Goal: Task Accomplishment & Management: Complete application form

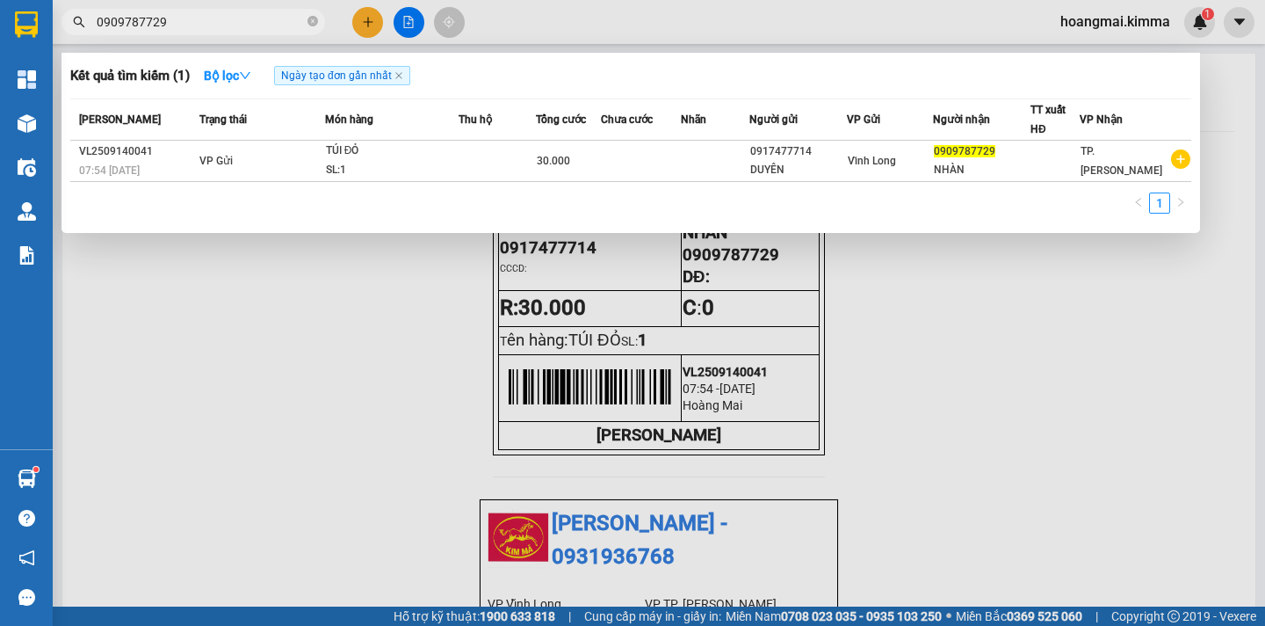
click at [971, 379] on div at bounding box center [632, 313] width 1265 height 626
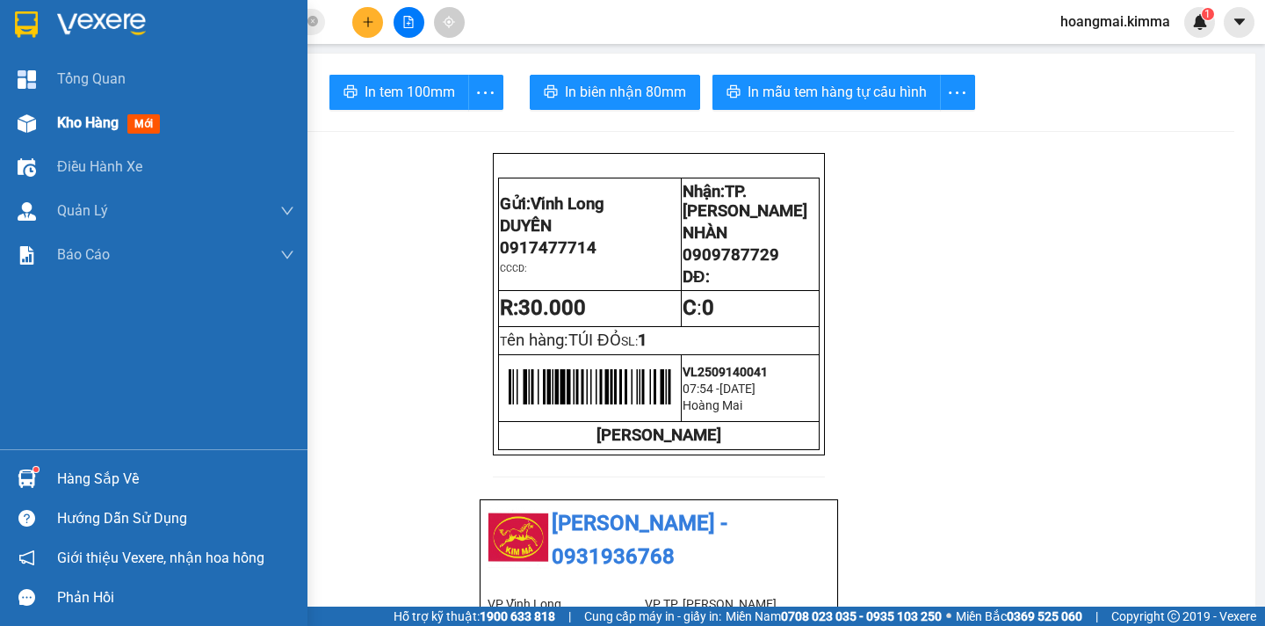
click at [93, 124] on span "Kho hàng" at bounding box center [88, 122] width 62 height 17
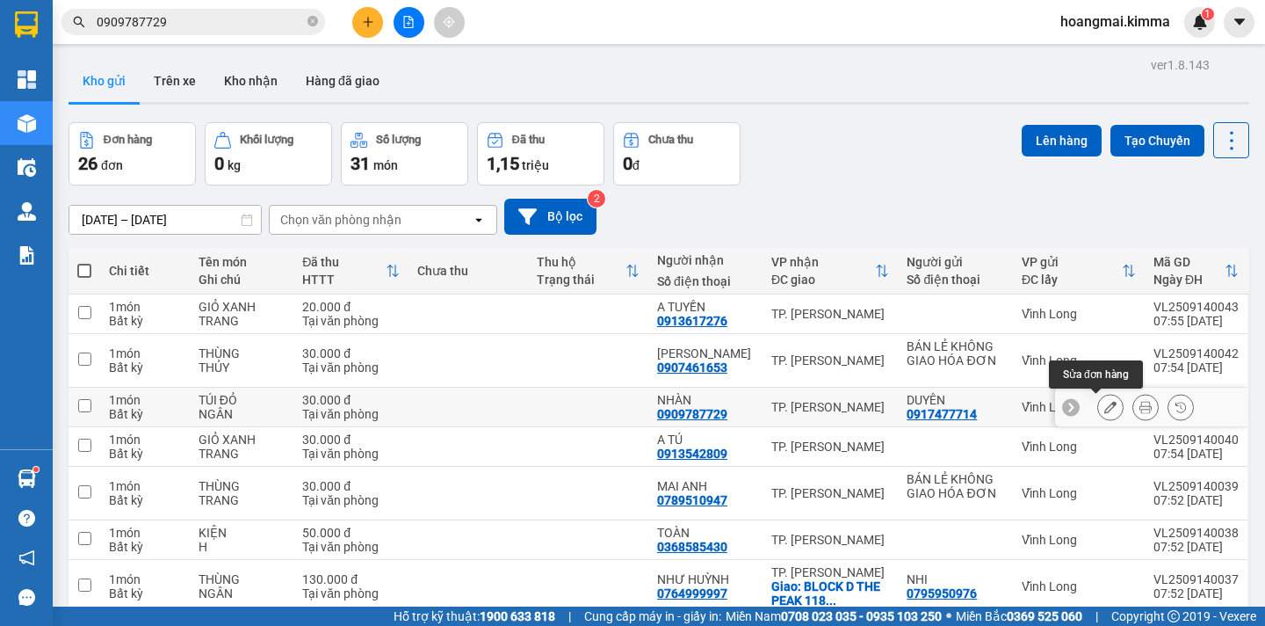
click at [1104, 409] on icon at bounding box center [1110, 407] width 12 height 12
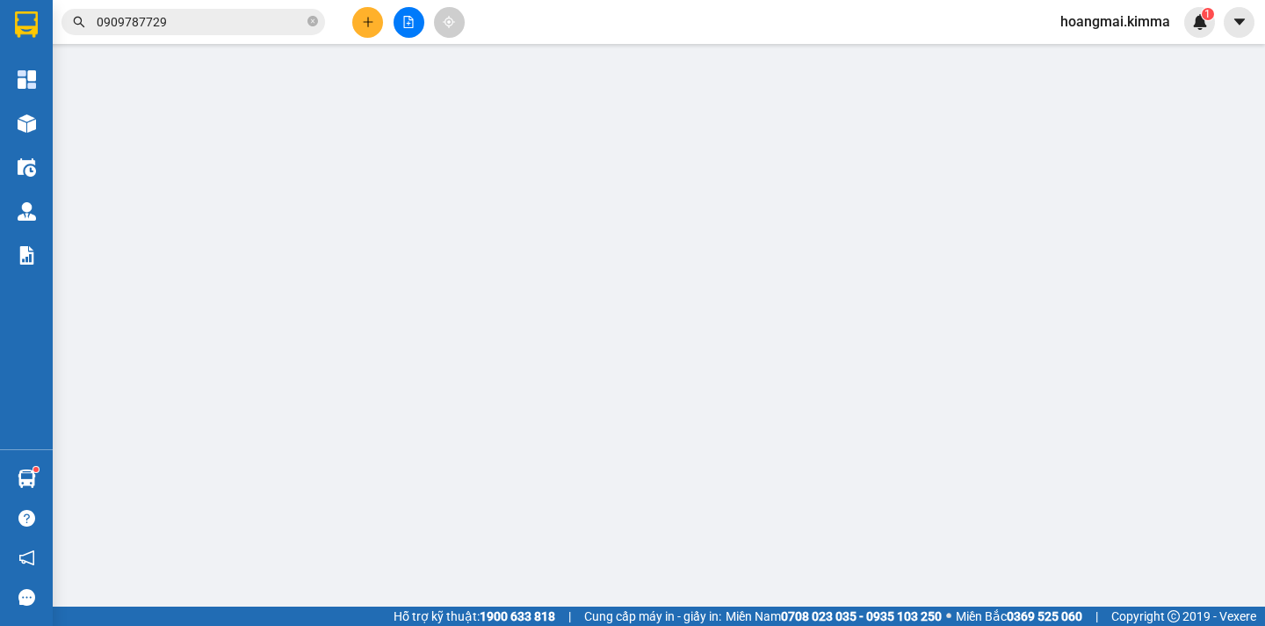
type input "0917477714"
type input "DUYÊN"
type input "0909787729"
type input "NHÀN"
type input "30.000"
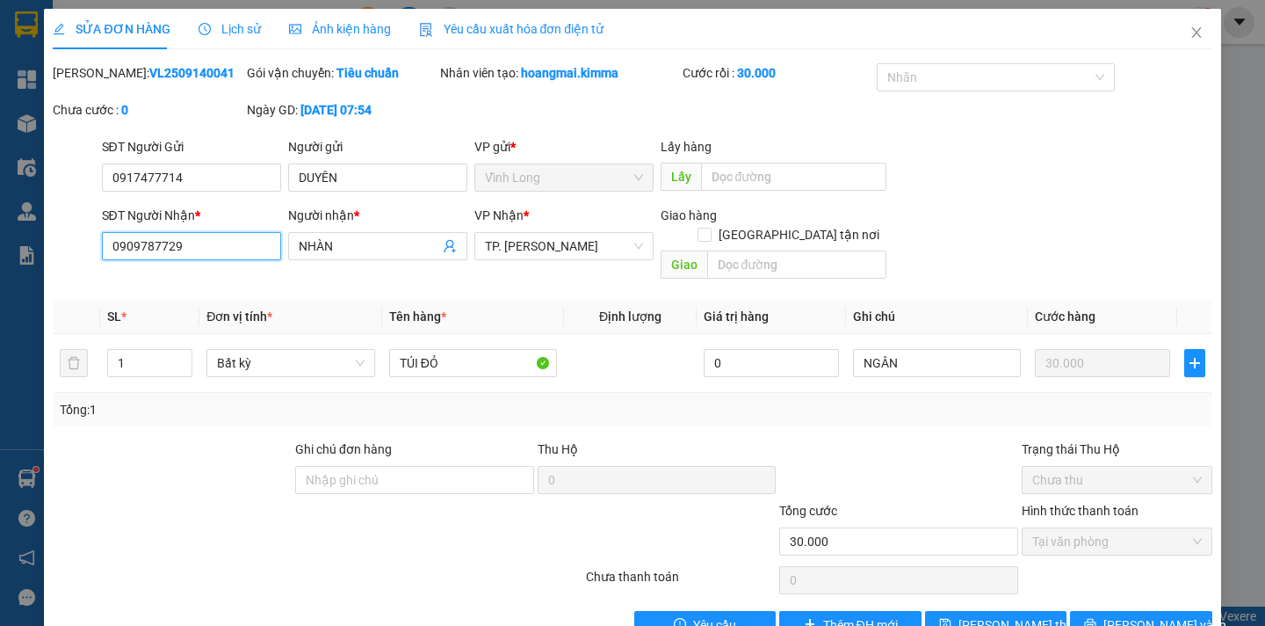
click at [136, 244] on input "0909787729" at bounding box center [191, 246] width 179 height 28
type input "0903787729"
click at [973, 615] on span "Lưu thay đổi" at bounding box center [1029, 624] width 141 height 19
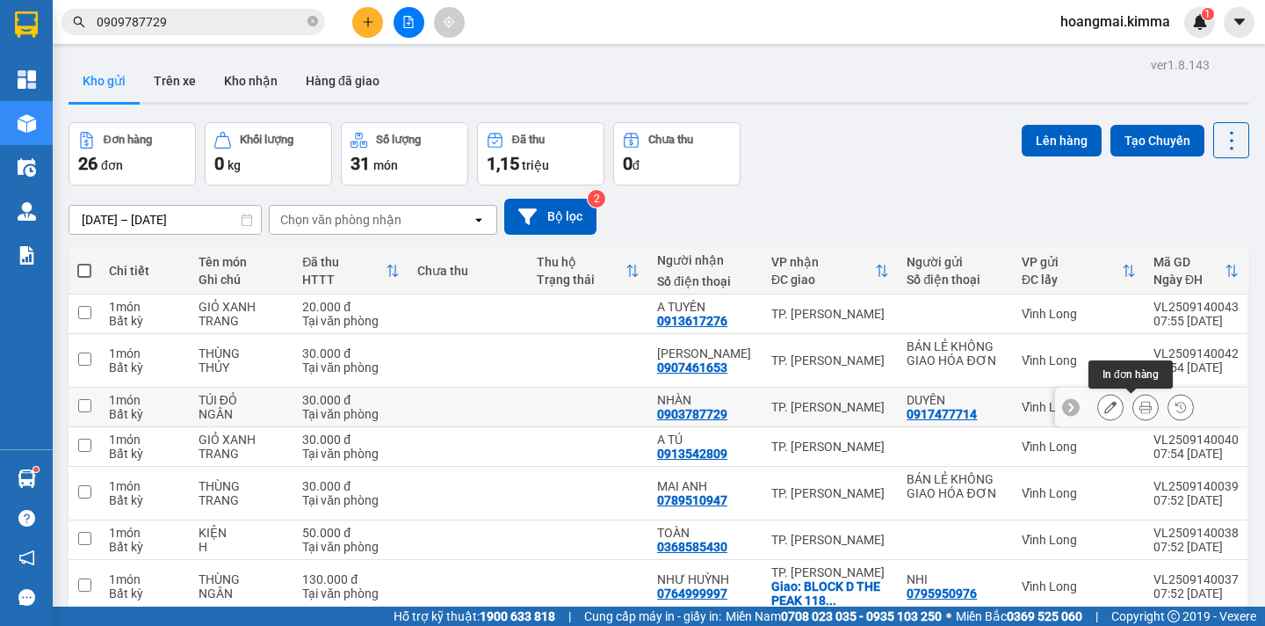
click at [1133, 409] on button at bounding box center [1145, 407] width 25 height 31
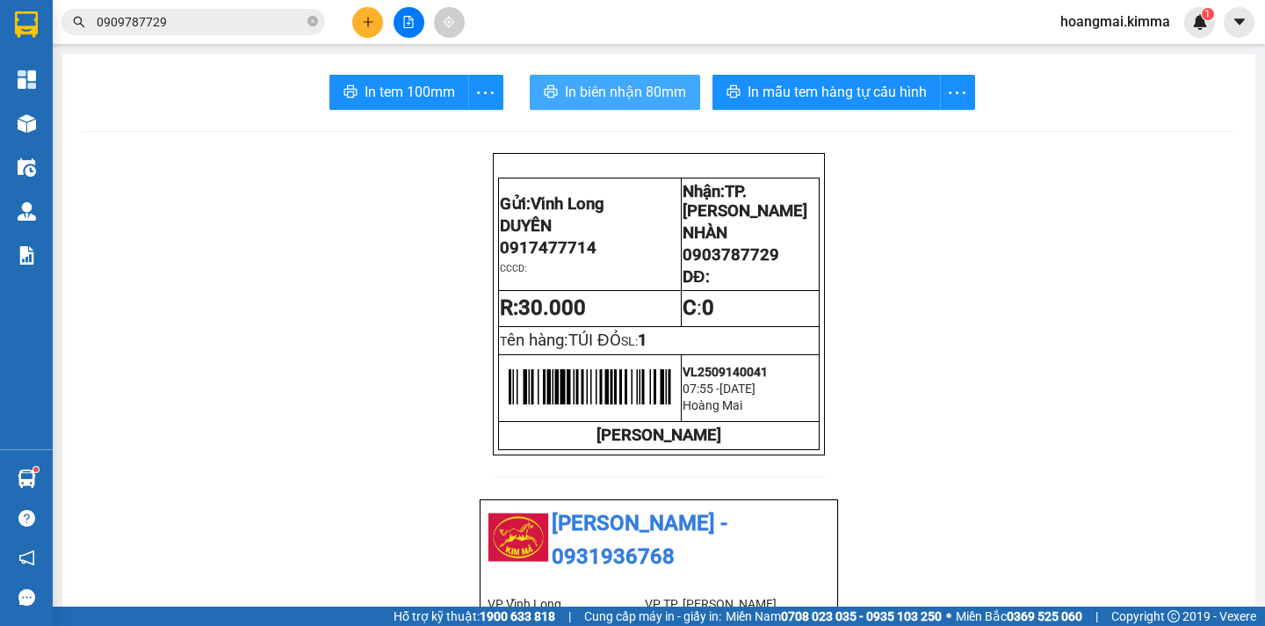
click at [602, 88] on span "In biên nhận 80mm" at bounding box center [625, 92] width 121 height 22
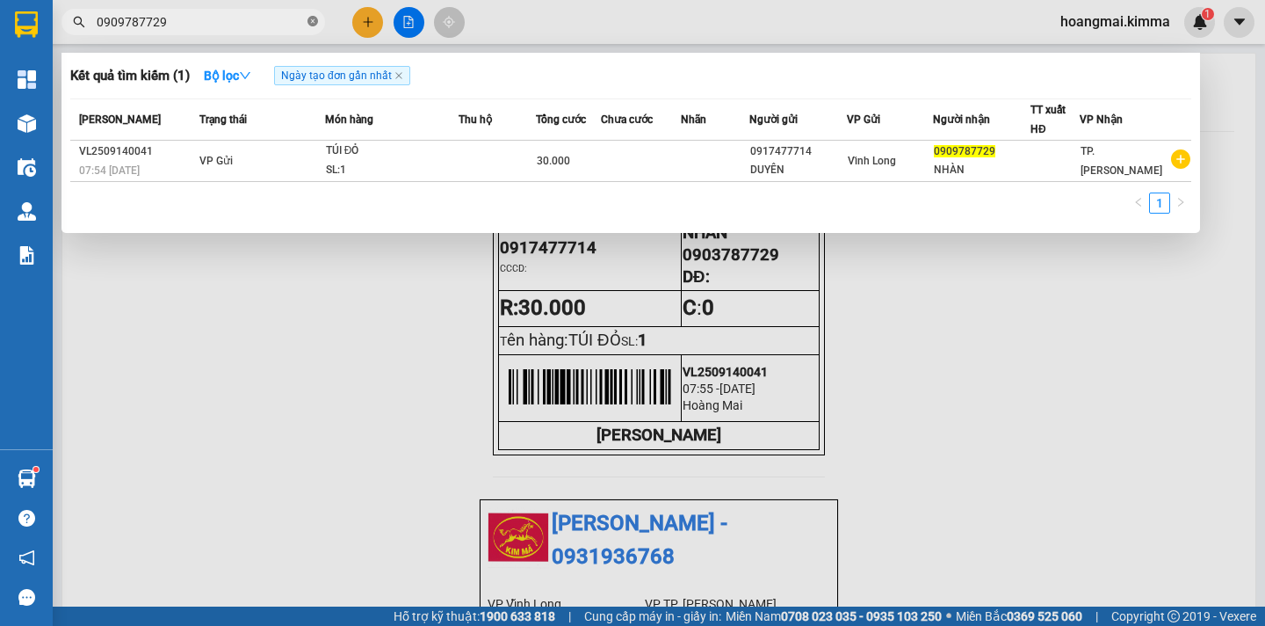
click at [313, 21] on icon "close-circle" at bounding box center [313, 21] width 11 height 11
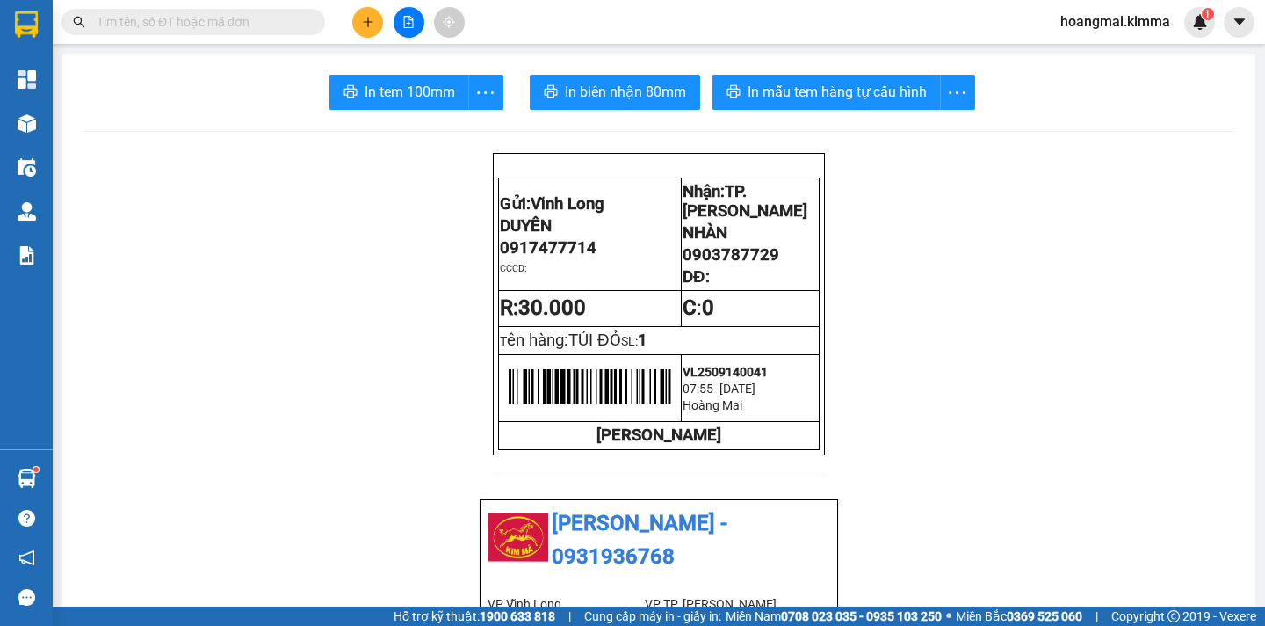
click at [237, 25] on input "text" at bounding box center [200, 21] width 207 height 19
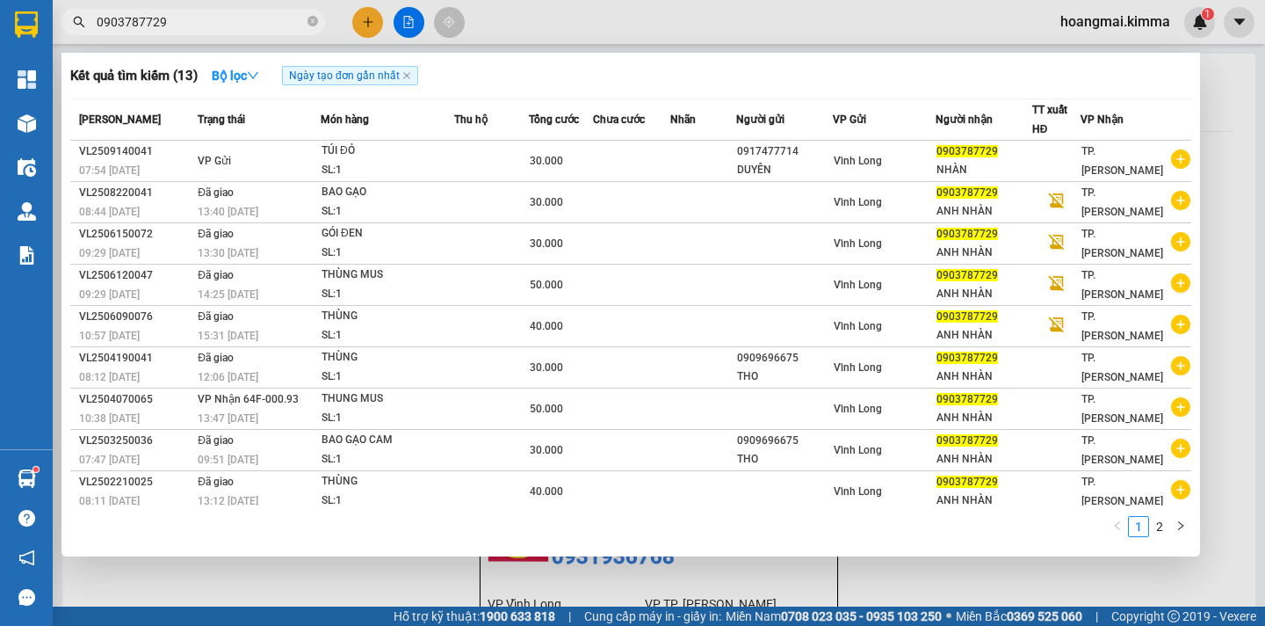
type input "0903787729"
click at [1219, 122] on div at bounding box center [632, 313] width 1265 height 626
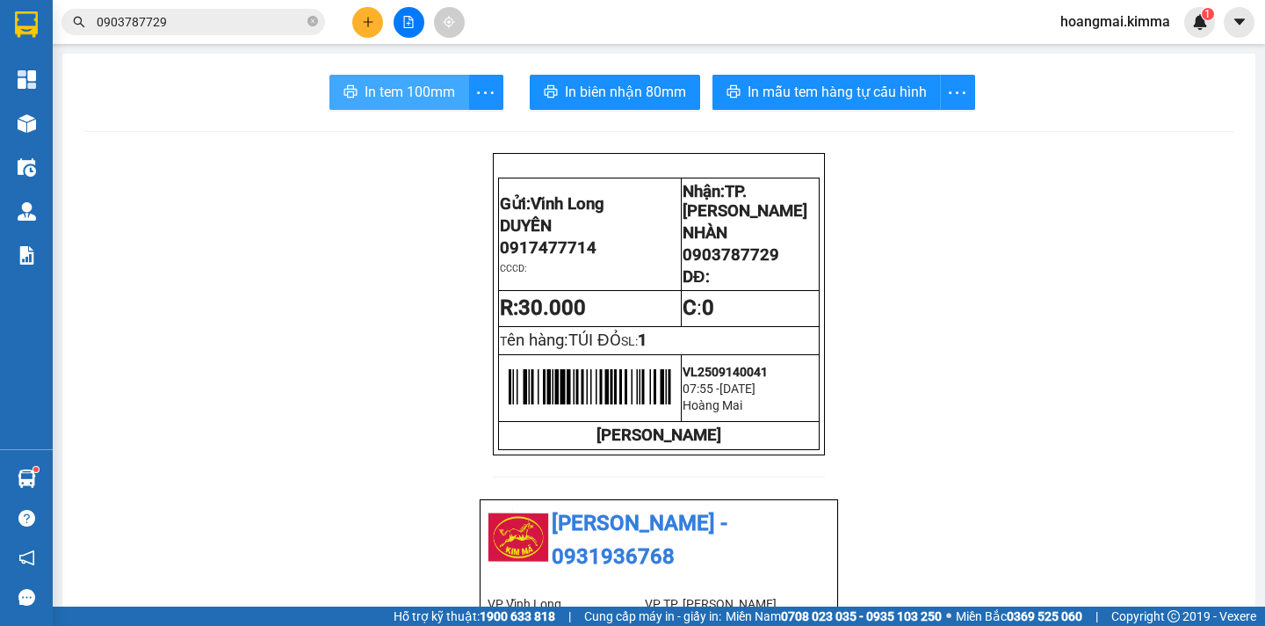
click at [375, 98] on span "In tem 100mm" at bounding box center [410, 92] width 90 height 22
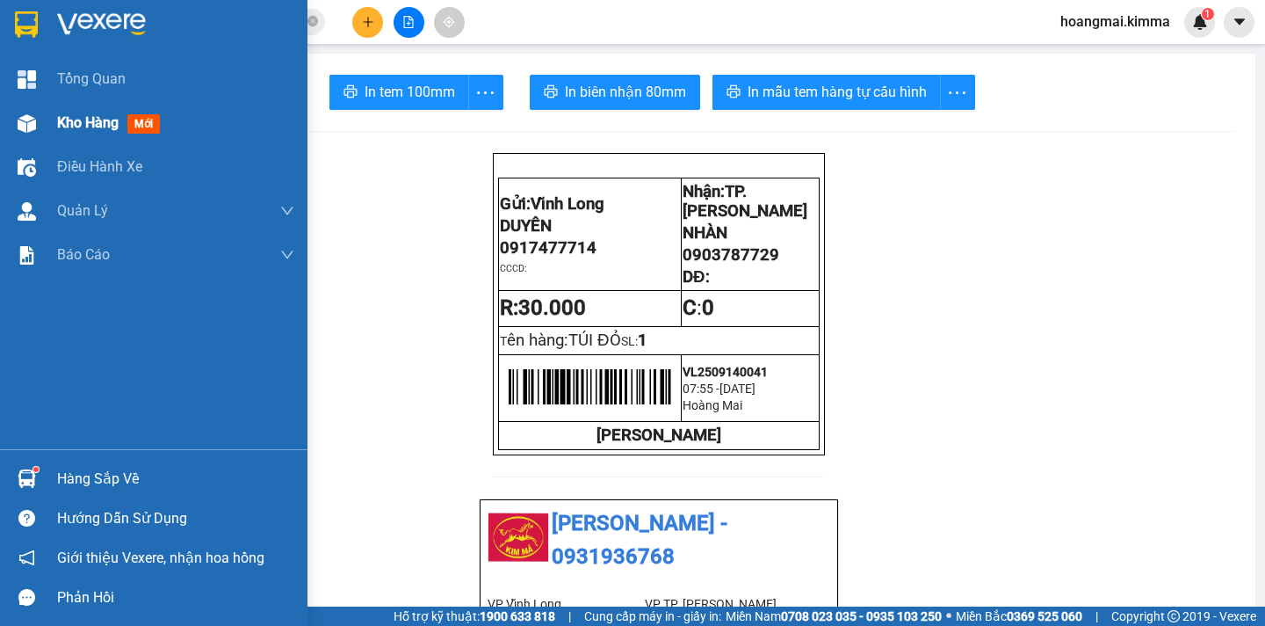
click at [73, 117] on span "Kho hàng" at bounding box center [88, 122] width 62 height 17
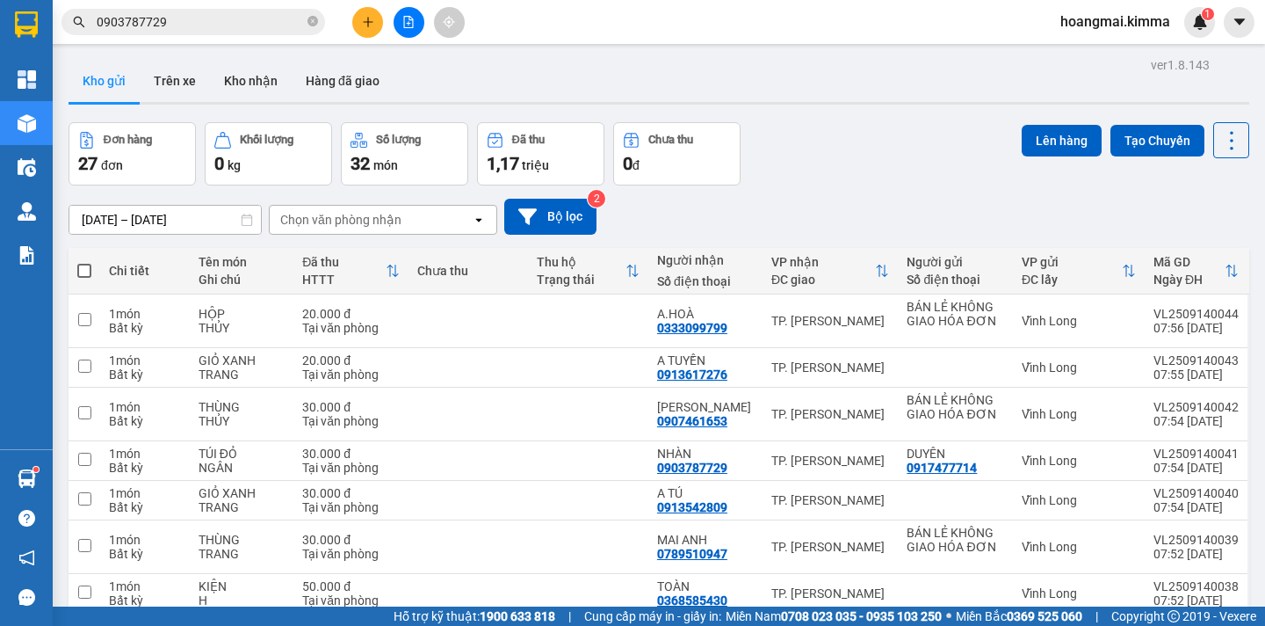
click at [83, 264] on span at bounding box center [84, 271] width 14 height 14
click at [84, 262] on input "checkbox" at bounding box center [84, 262] width 0 height 0
checkbox input "true"
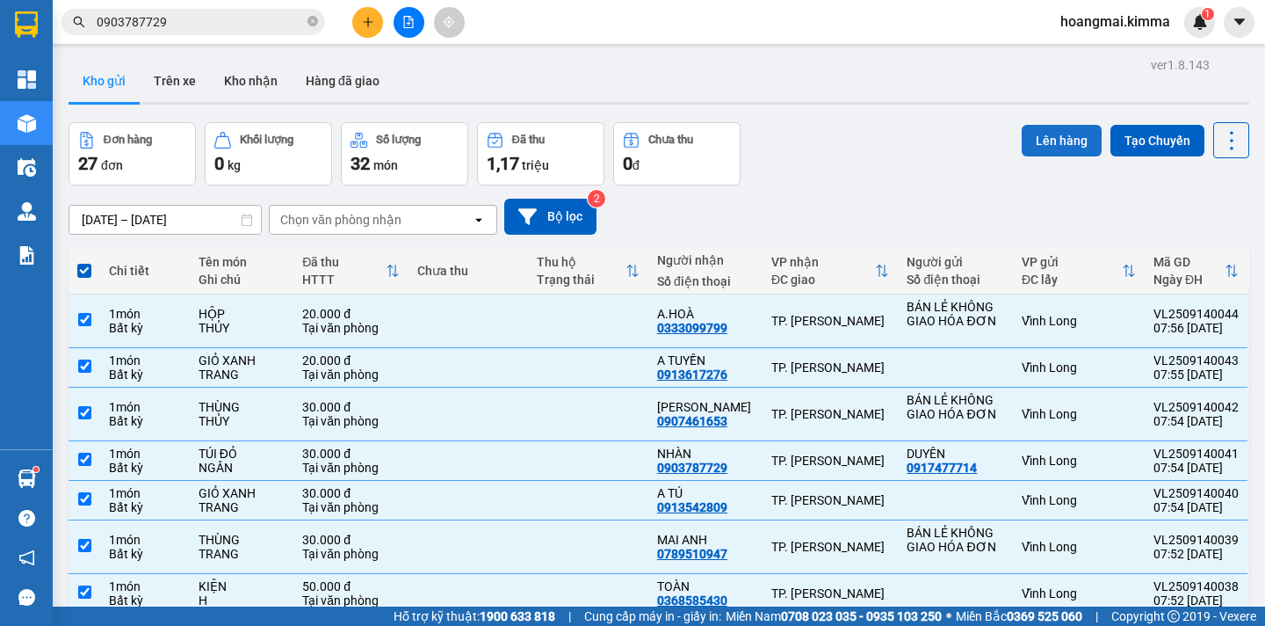
click at [1031, 141] on button "Lên hàng" at bounding box center [1062, 141] width 80 height 32
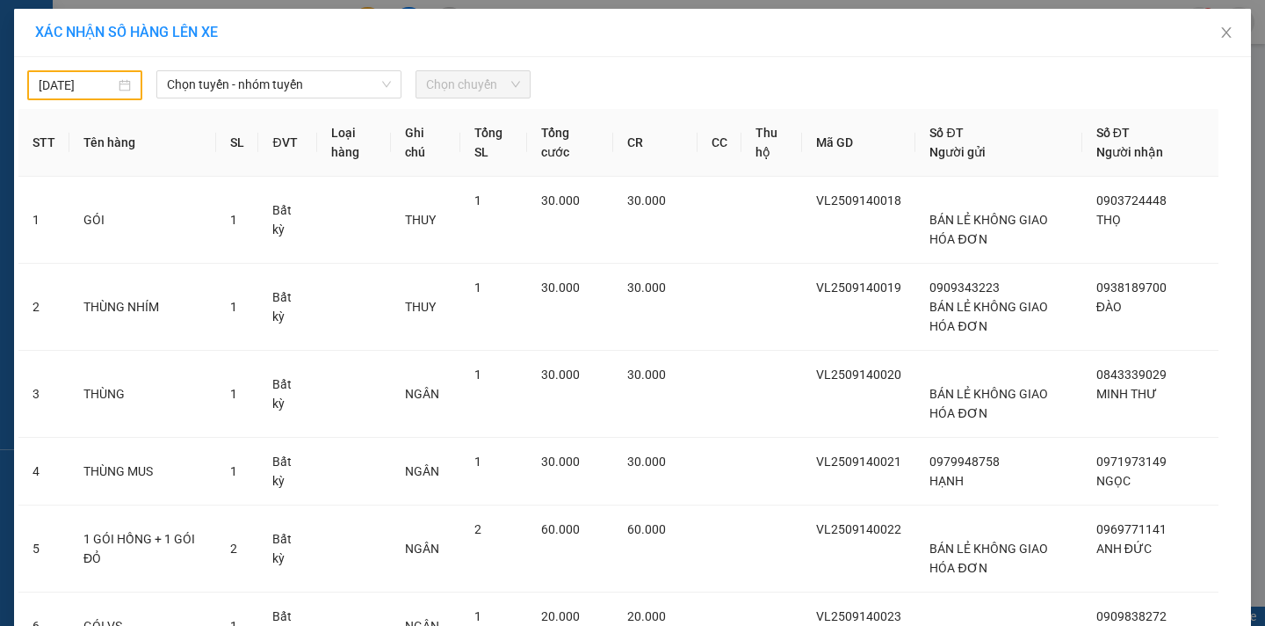
click at [87, 83] on input "13/09/2025" at bounding box center [77, 85] width 76 height 19
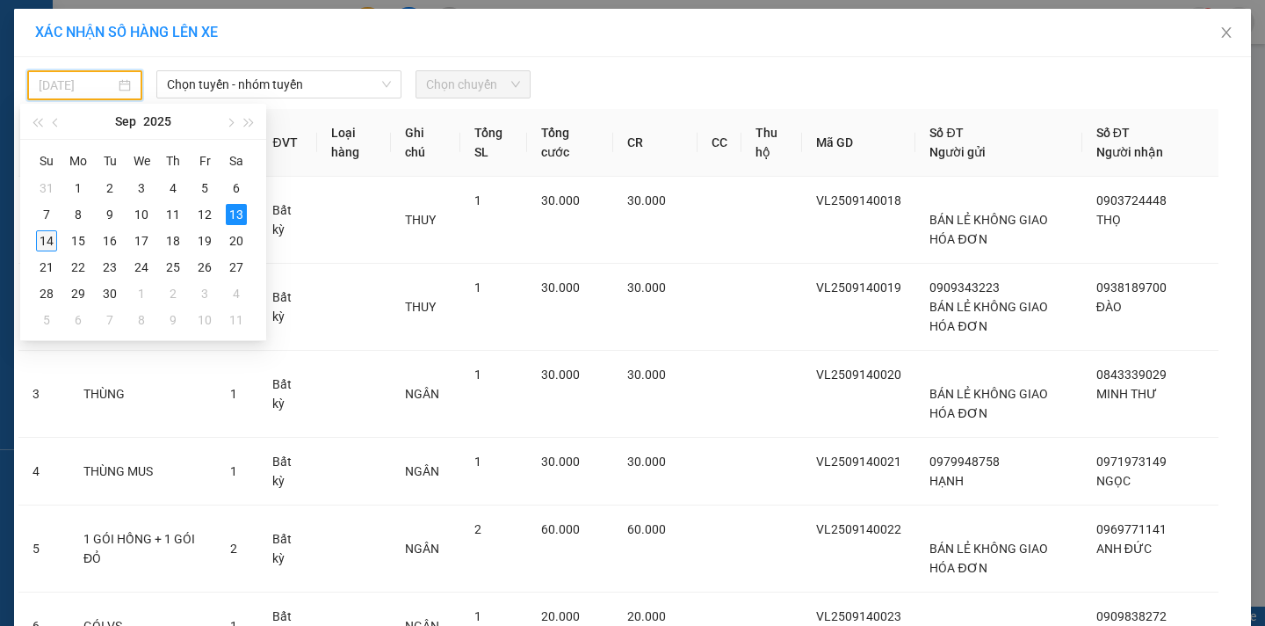
click at [49, 238] on div "14" at bounding box center [46, 240] width 21 height 21
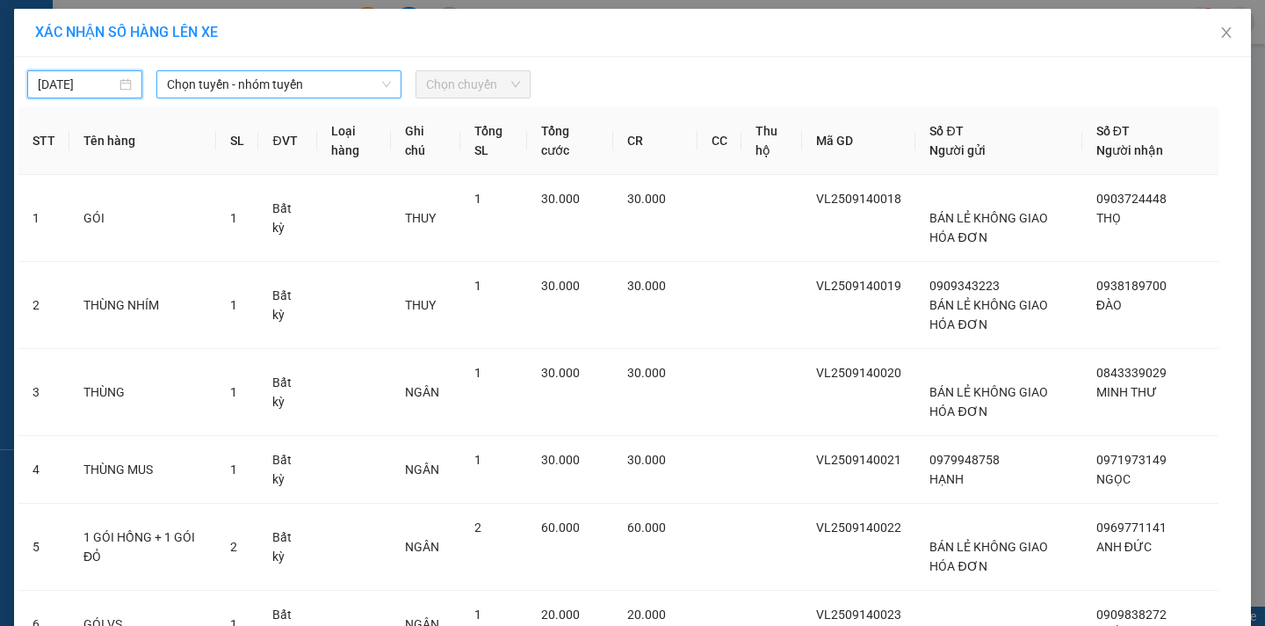
click at [309, 90] on span "Chọn tuyến - nhóm tuyến" at bounding box center [279, 84] width 224 height 26
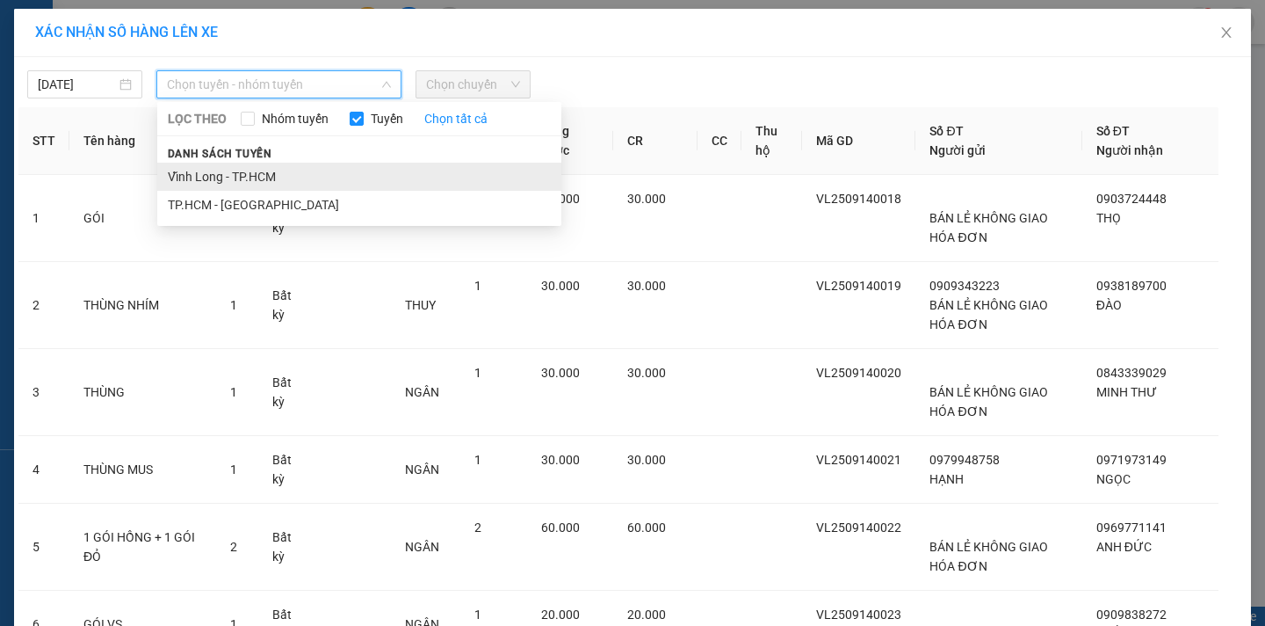
click at [257, 170] on li "Vĩnh Long - TP.HCM" at bounding box center [359, 177] width 404 height 28
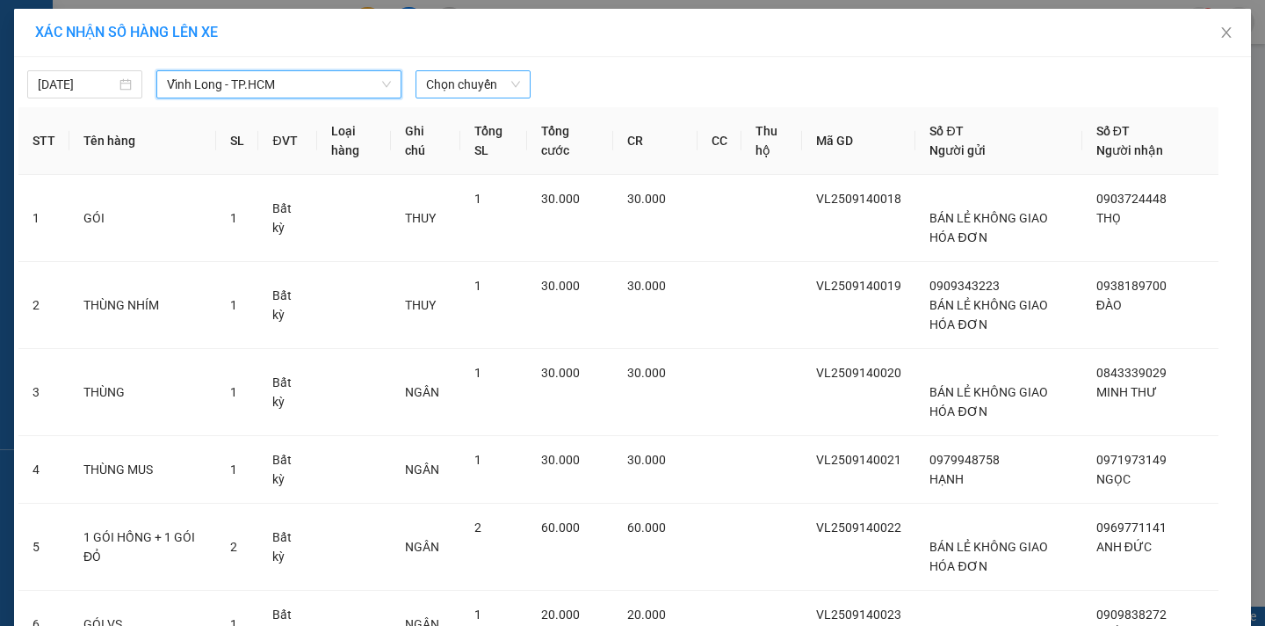
click at [486, 70] on div "Chọn chuyến" at bounding box center [473, 84] width 115 height 28
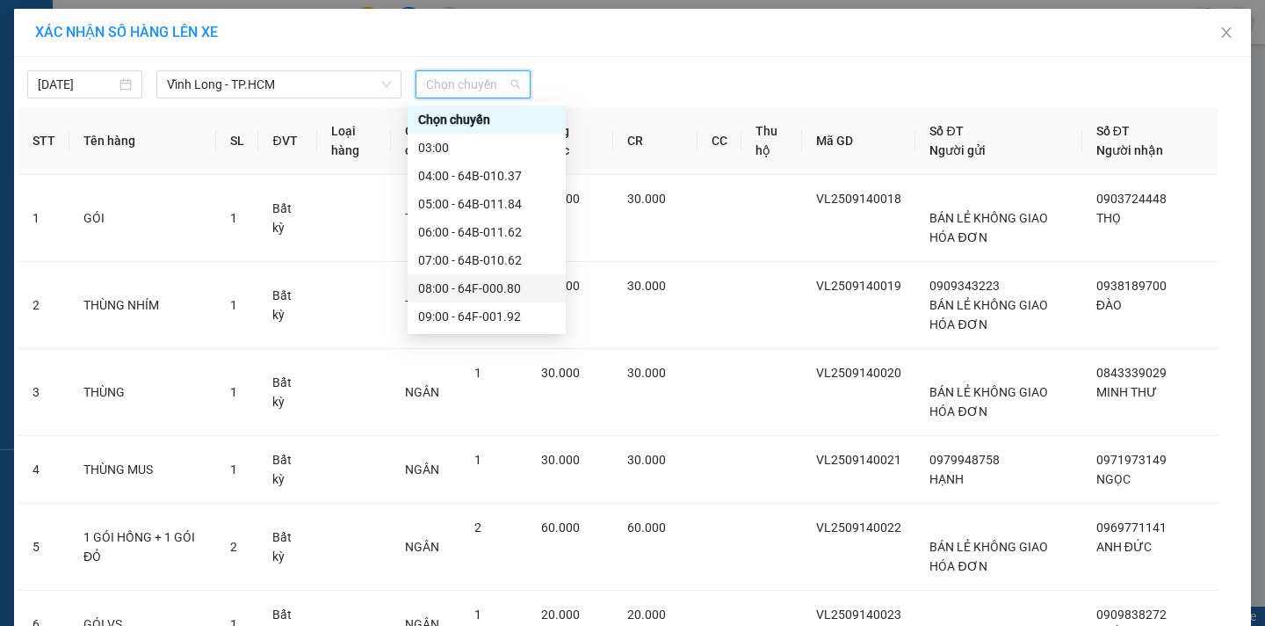
click at [504, 279] on div "08:00 - 64F-000.80" at bounding box center [486, 288] width 137 height 19
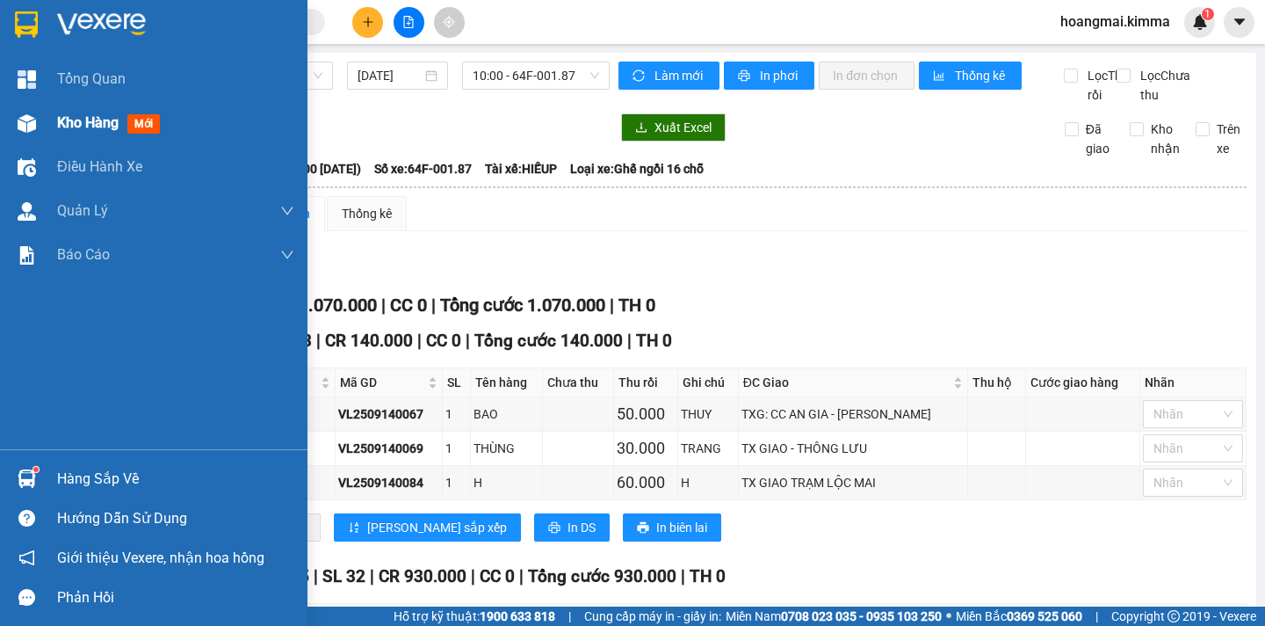
click at [83, 128] on span "Kho hàng" at bounding box center [88, 122] width 62 height 17
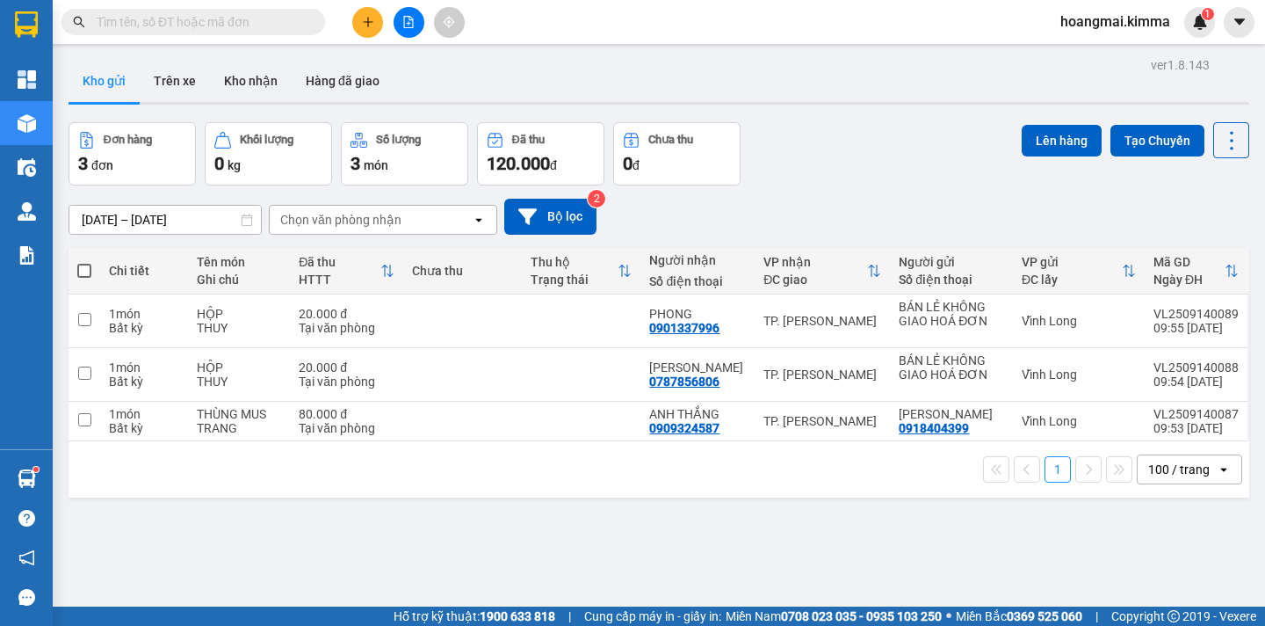
click at [253, 23] on input "text" at bounding box center [200, 21] width 207 height 19
click at [253, 22] on input "text" at bounding box center [200, 21] width 207 height 19
click at [150, 20] on input "text" at bounding box center [200, 21] width 207 height 19
drag, startPoint x: 150, startPoint y: 20, endPoint x: 47, endPoint y: -9, distance: 107.6
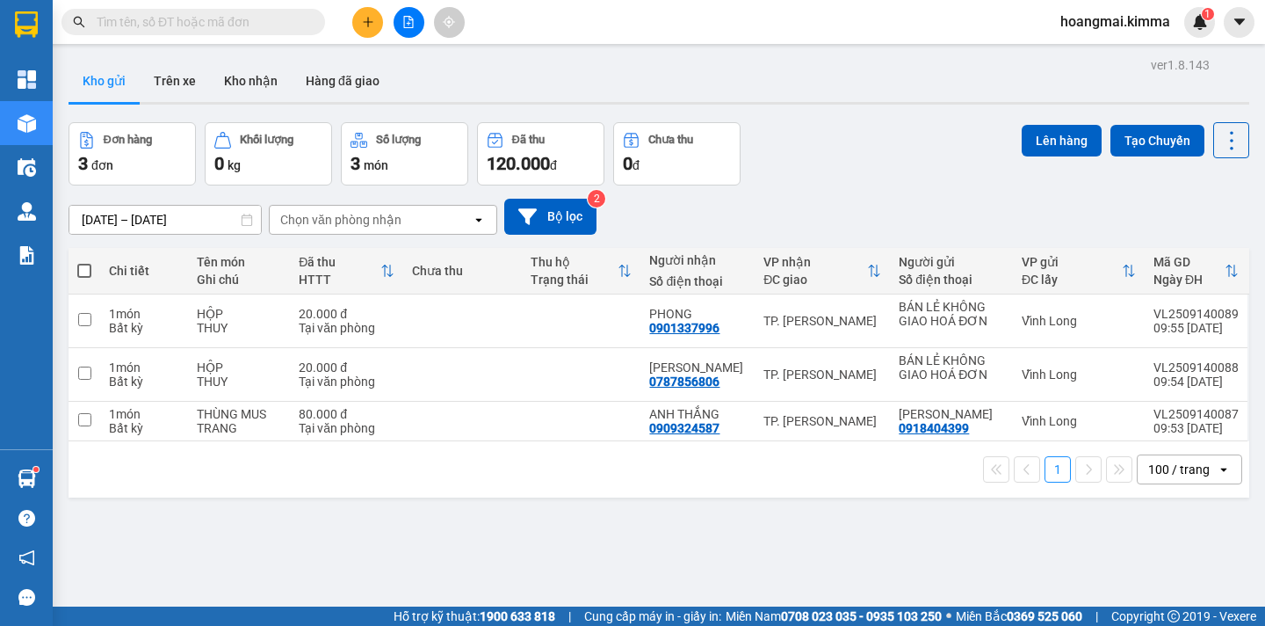
click at [47, 0] on html "Kết quả tìm kiếm ( 8 ) Bộ lọc Ngày tạo đơn gần nhất Mã ĐH Trạng thái Món hàng T…" at bounding box center [632, 313] width 1265 height 626
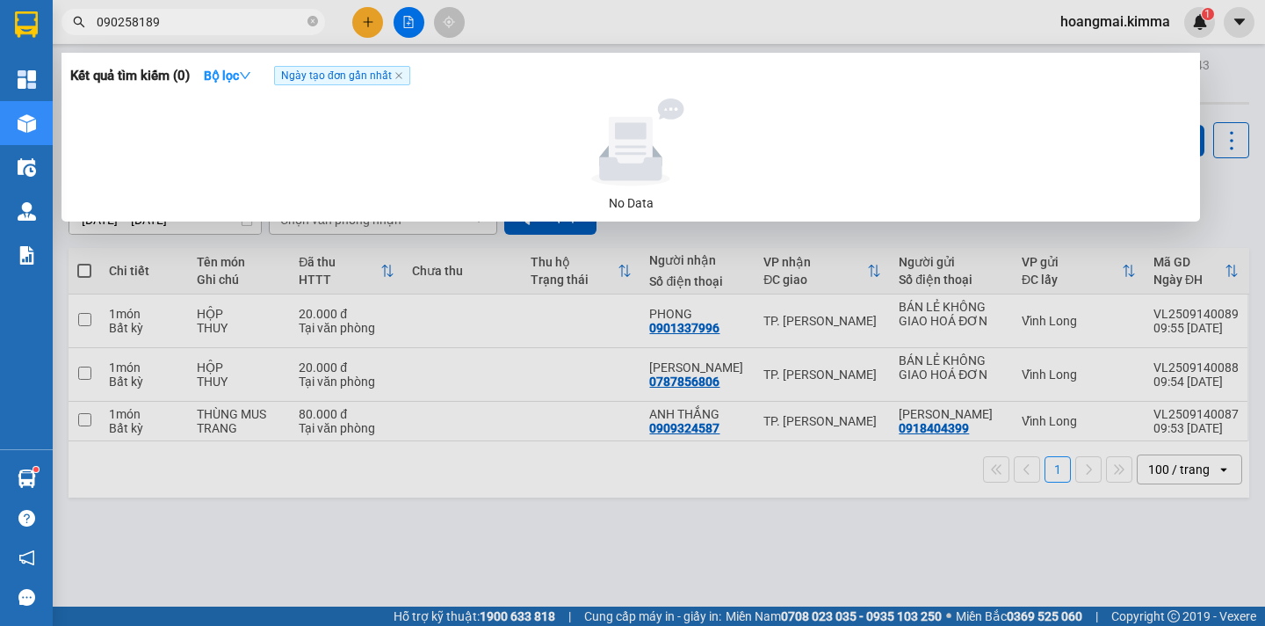
click at [130, 25] on input "090258189" at bounding box center [200, 21] width 207 height 19
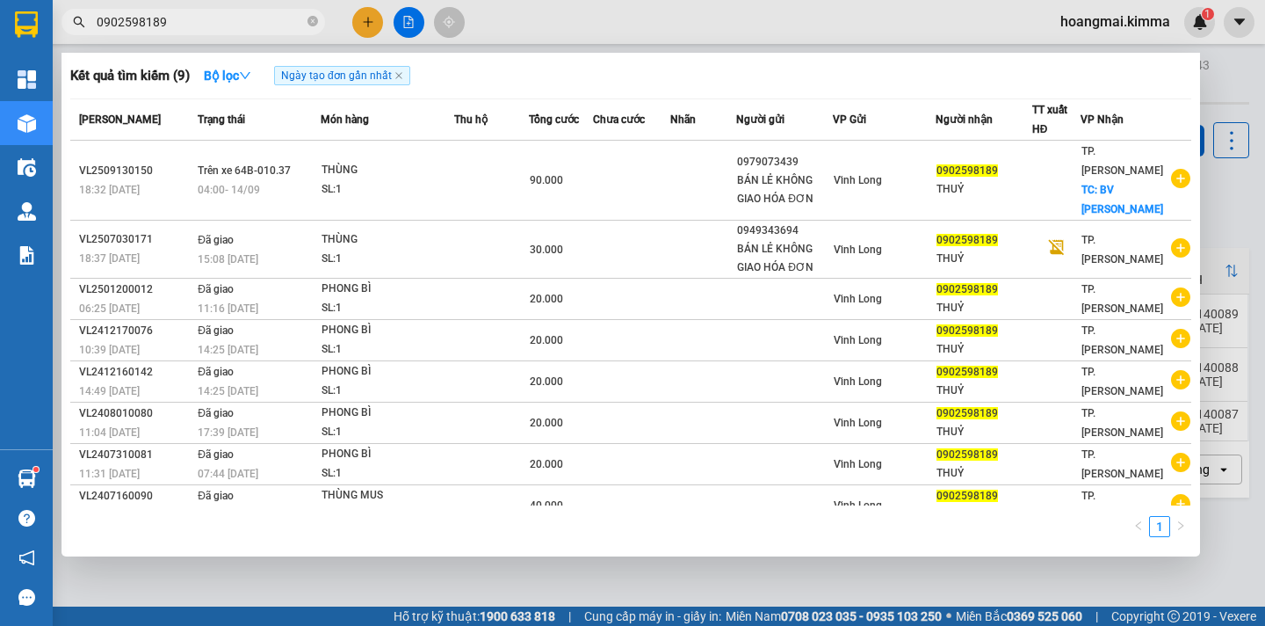
type input "0902598189"
click at [1226, 202] on div at bounding box center [632, 313] width 1265 height 626
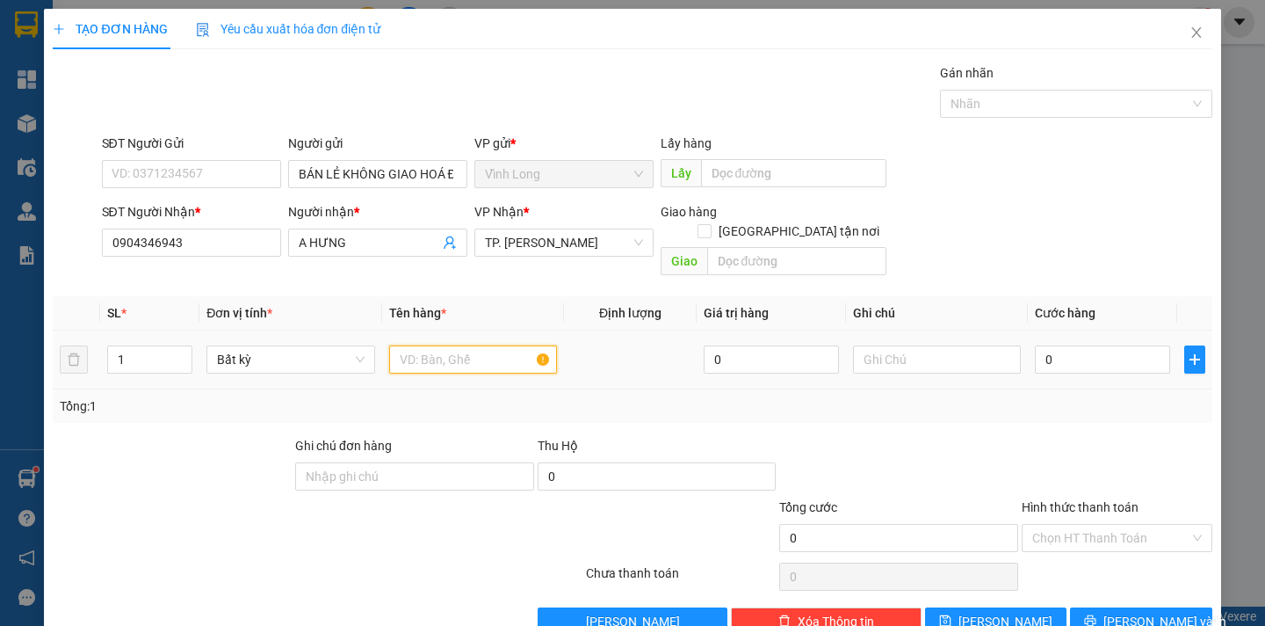
click at [448, 345] on input "text" at bounding box center [473, 359] width 168 height 28
type input "PHONG BÌ"
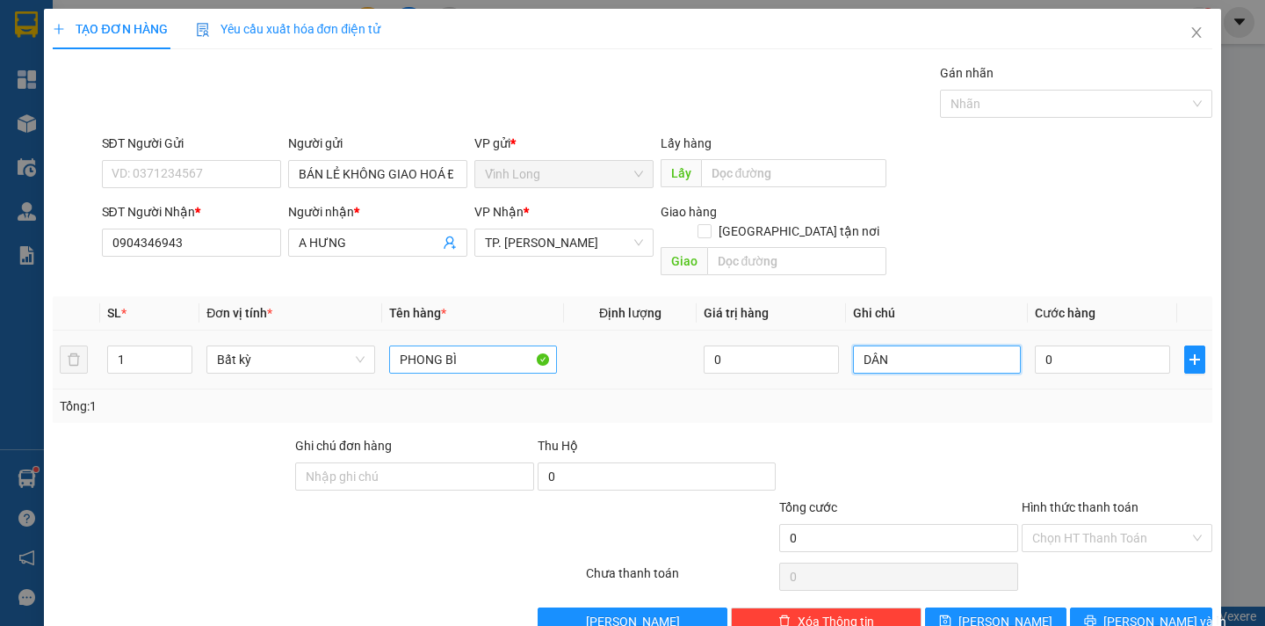
type input "DÂN"
type input "2"
type input "20"
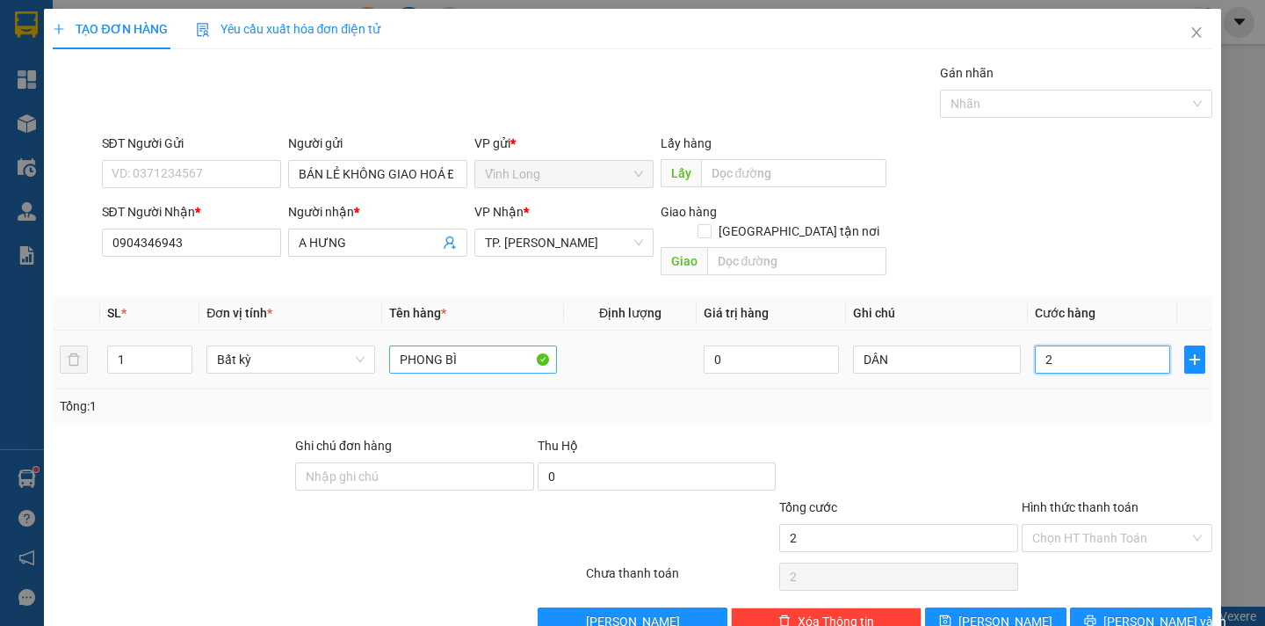
type input "20"
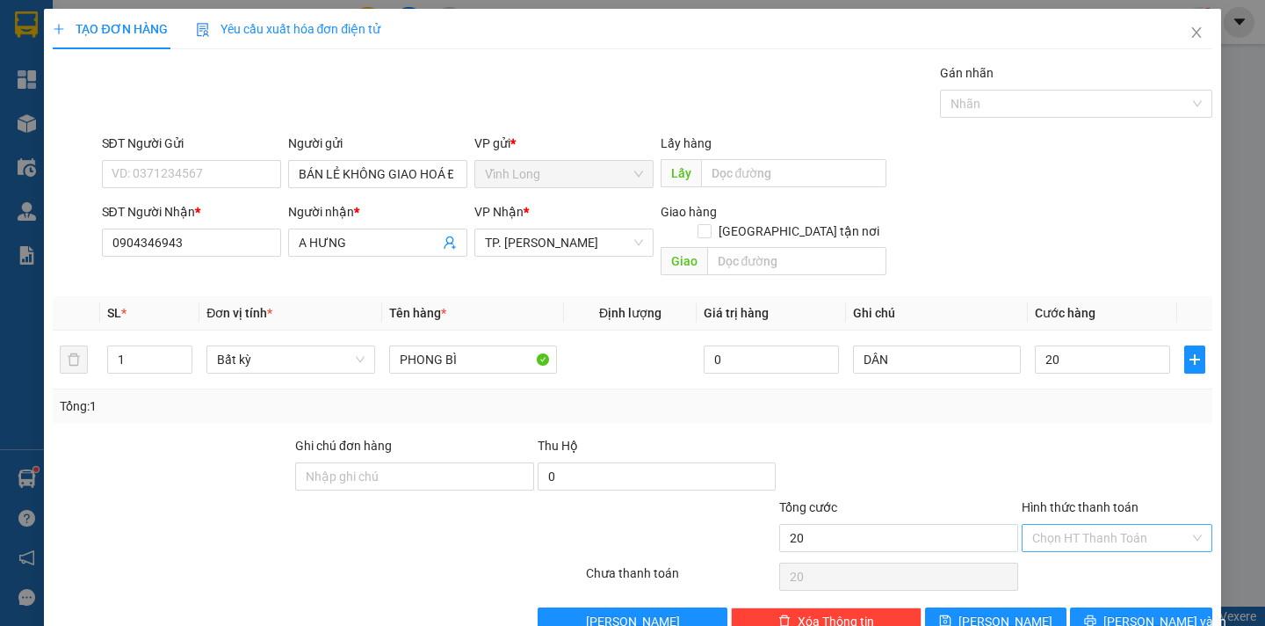
click at [1117, 525] on input "Hình thức thanh toán" at bounding box center [1110, 538] width 157 height 26
type input "20.000"
click at [1101, 554] on div "Tại văn phòng" at bounding box center [1104, 553] width 167 height 19
type input "0"
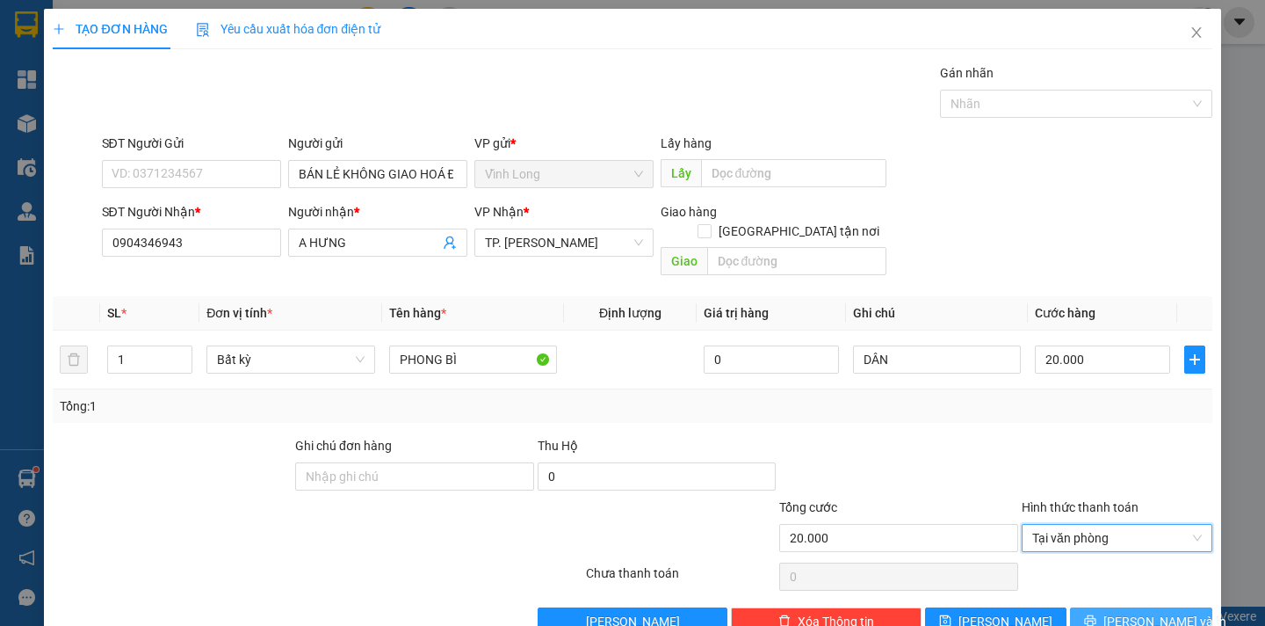
click at [1154, 611] on span "[PERSON_NAME] và In" at bounding box center [1164, 620] width 123 height 19
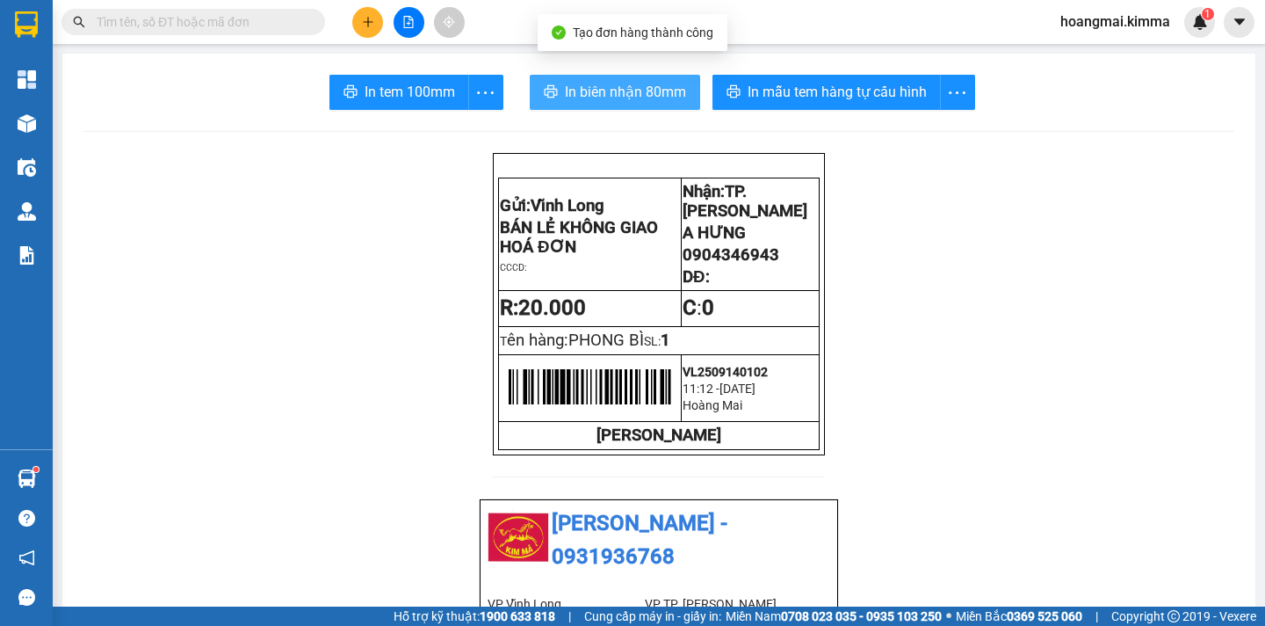
click at [594, 95] on span "In biên nhận 80mm" at bounding box center [625, 92] width 121 height 22
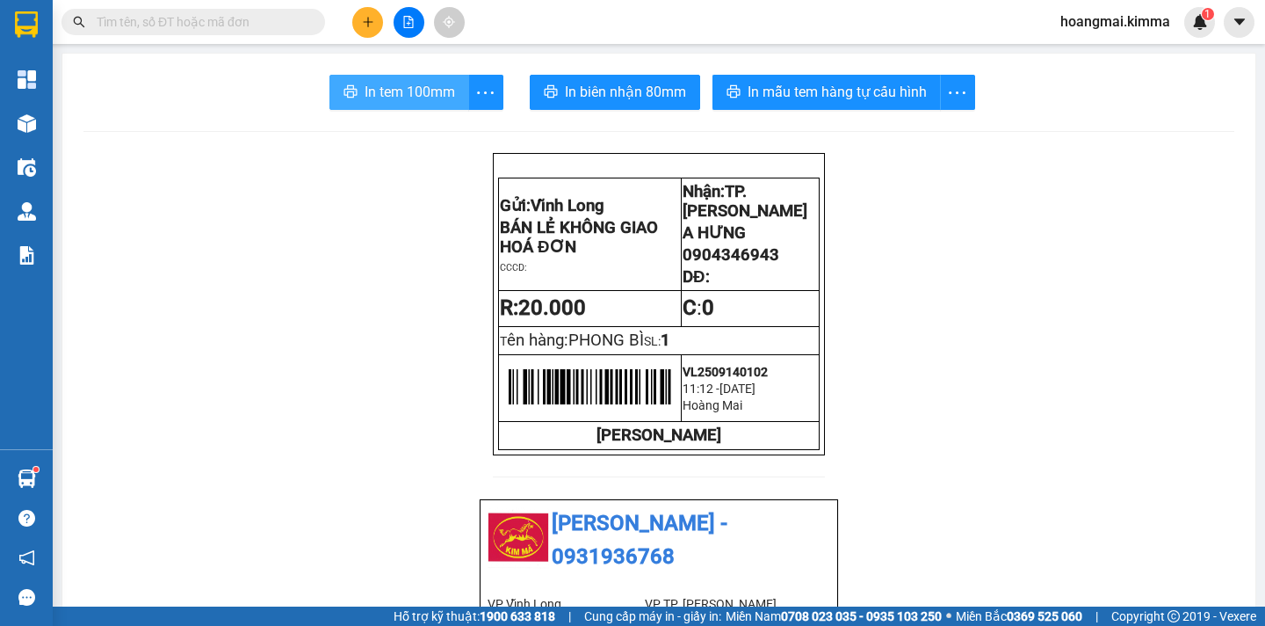
click at [407, 97] on span "In tem 100mm" at bounding box center [410, 92] width 90 height 22
click at [363, 27] on icon "plus" at bounding box center [368, 22] width 12 height 12
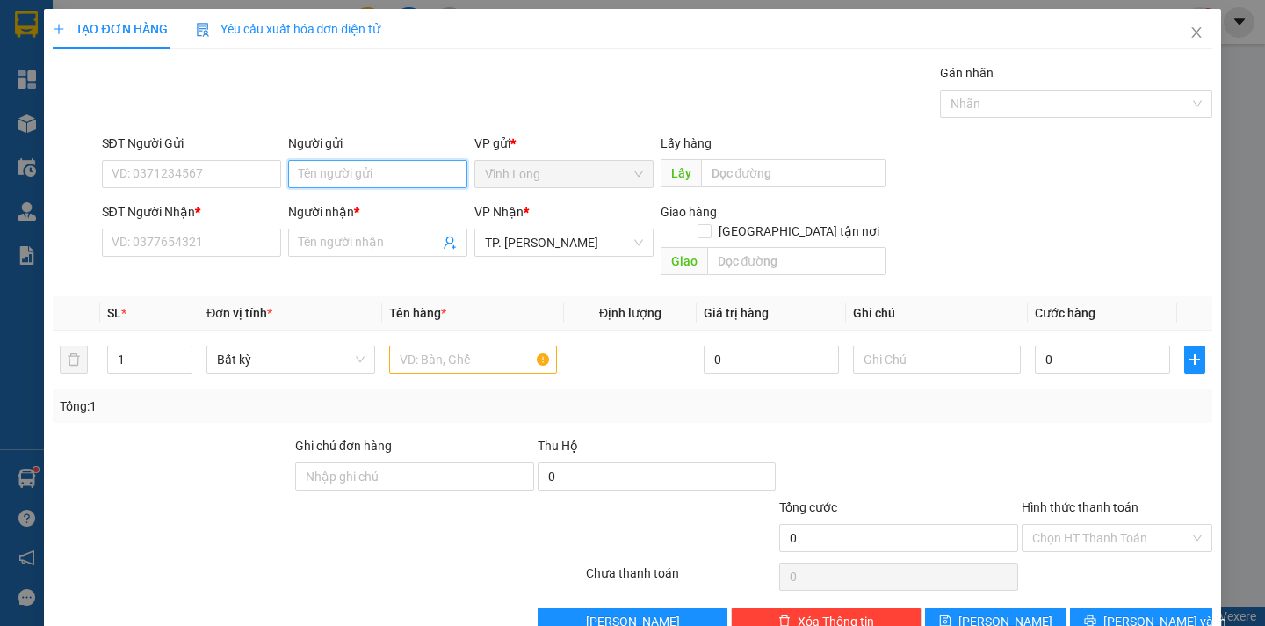
click at [330, 176] on input "Người gửi" at bounding box center [377, 174] width 179 height 28
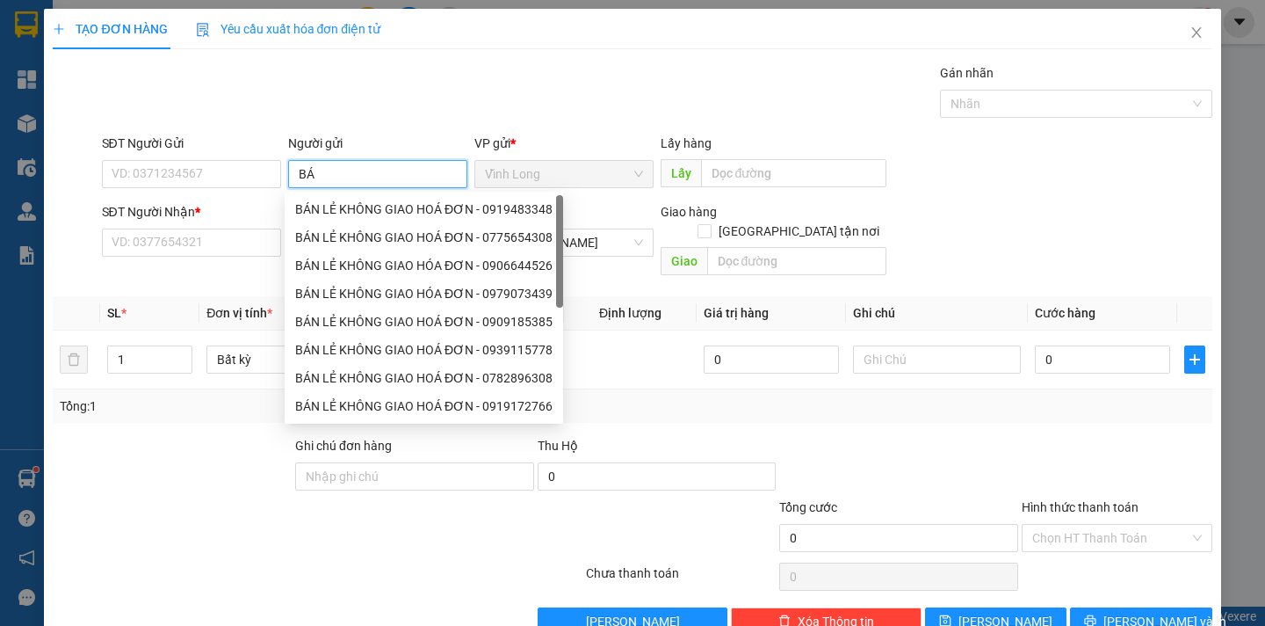
type input "BÁN"
drag, startPoint x: 330, startPoint y: 213, endPoint x: 298, endPoint y: 206, distance: 33.3
click at [329, 213] on div "BÁN LẺ KHÔNG GIAO HOÁ ĐƠN - 0919887515" at bounding box center [423, 208] width 257 height 19
type input "0919887515"
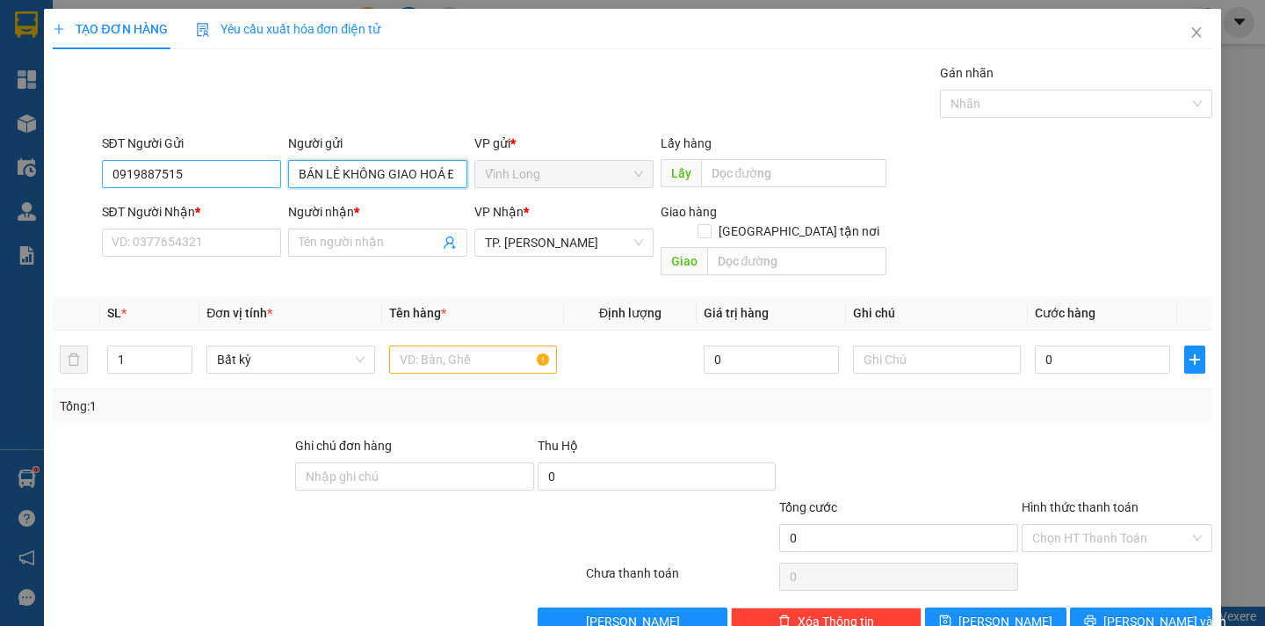
type input "BÁN LẺ KHÔNG GIAO HOÁ ĐƠN"
drag, startPoint x: 230, startPoint y: 174, endPoint x: 57, endPoint y: 170, distance: 173.1
click at [57, 170] on div "SĐT Người Gửi 0919887515 0919887515 Người gửi BÁN LẺ KHÔNG GIAO HOÁ ĐƠN VP gửi …" at bounding box center [632, 165] width 1162 height 62
type input "2"
click at [175, 346] on span "Increase Value" at bounding box center [181, 354] width 19 height 16
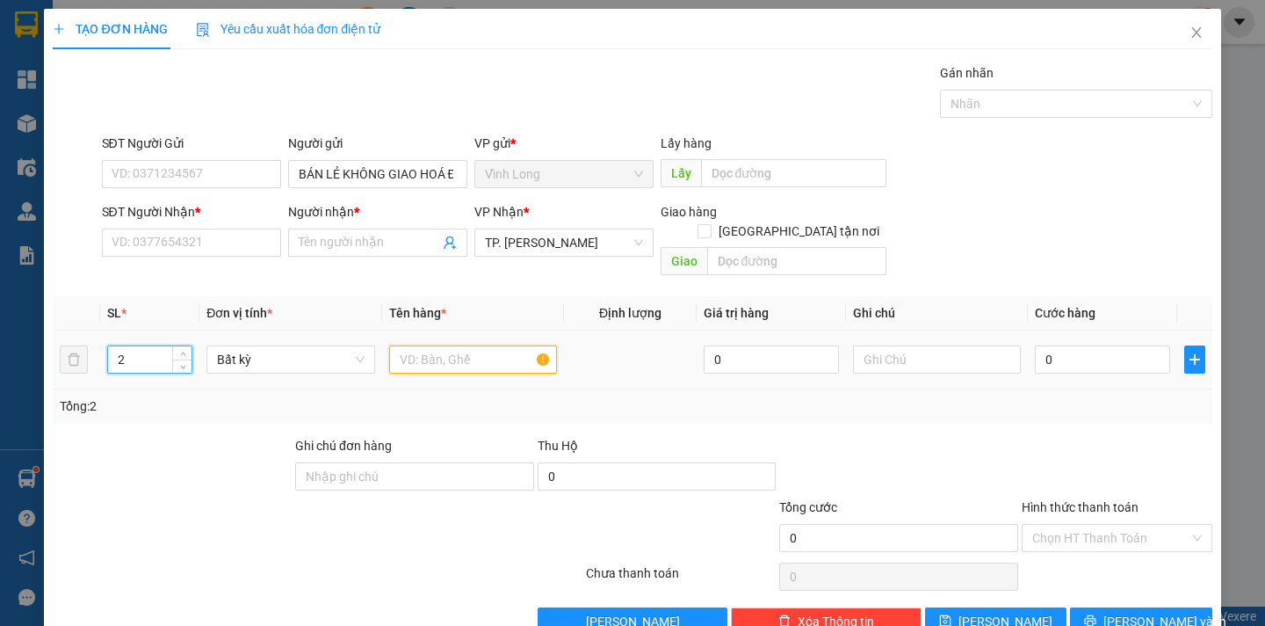
click at [435, 353] on input "text" at bounding box center [473, 359] width 168 height 28
type input "THÙNG MUS"
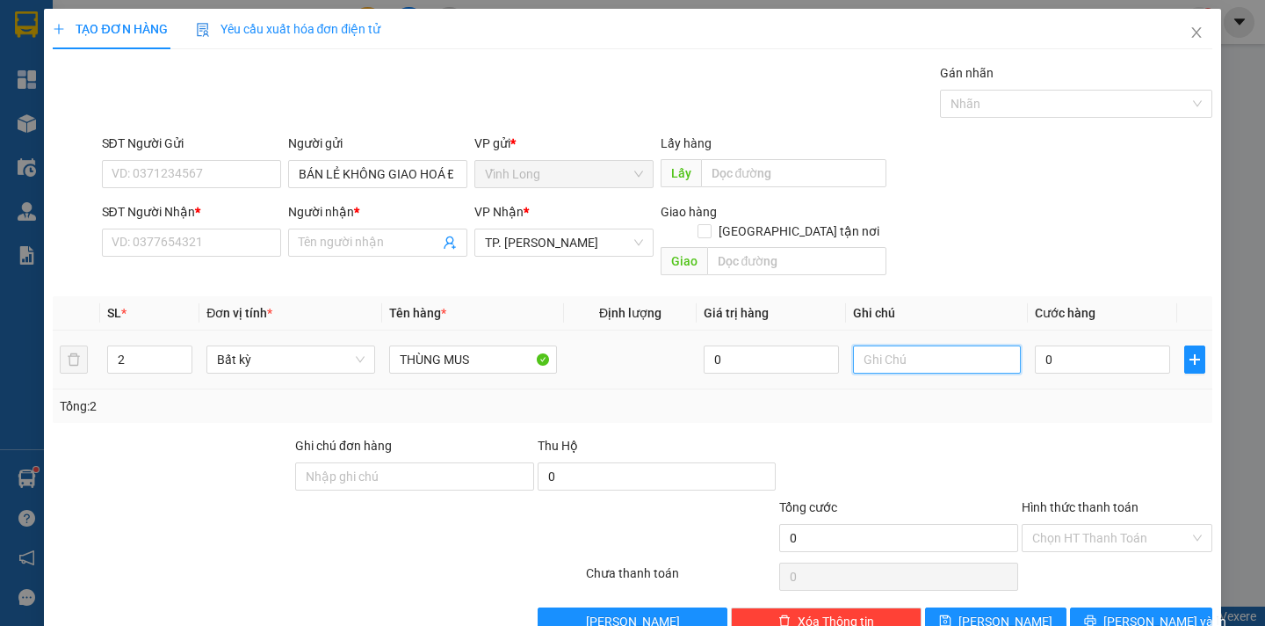
click at [883, 349] on input "text" at bounding box center [937, 359] width 168 height 28
type input "DÂN"
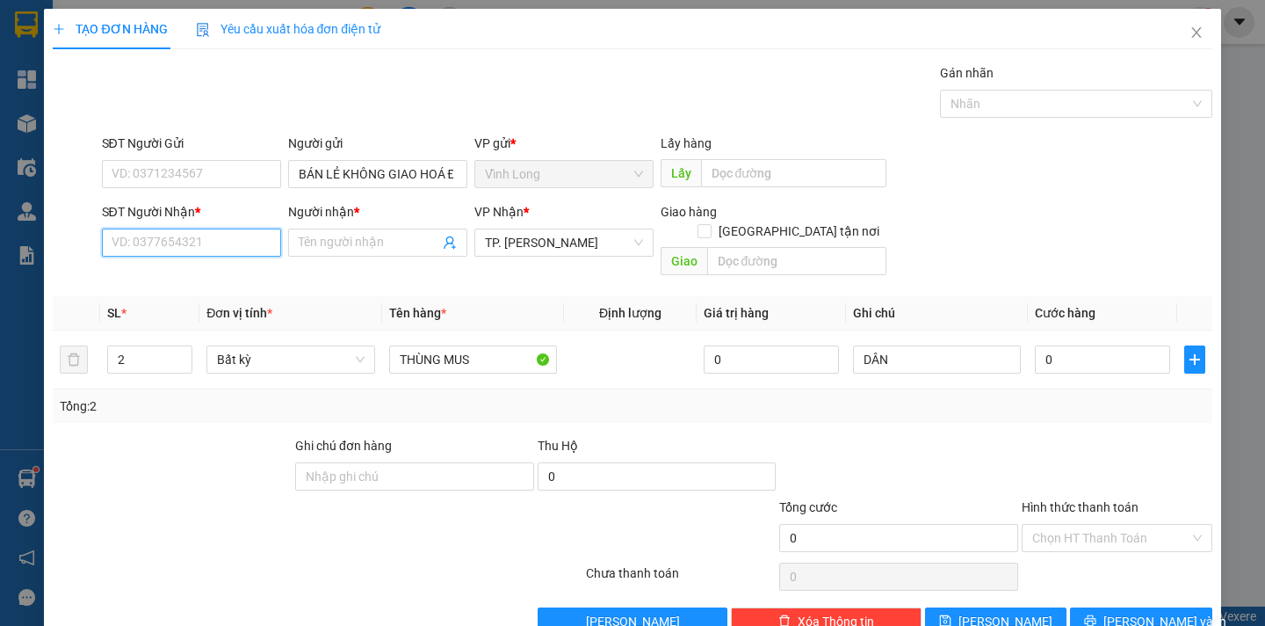
click at [165, 238] on input "SĐT Người Nhận *" at bounding box center [191, 242] width 179 height 28
type input "0918151168"
click at [318, 243] on input "Người nhận *" at bounding box center [369, 242] width 141 height 19
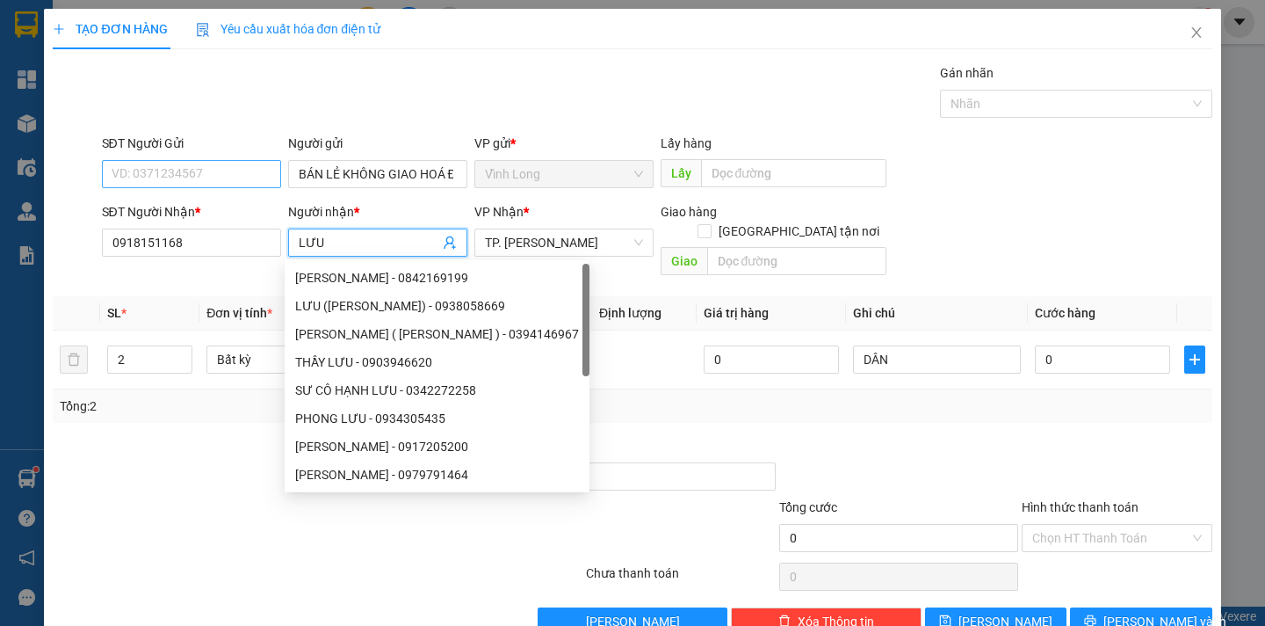
type input "LƯU"
click at [133, 180] on input "SĐT Người Gửi" at bounding box center [191, 174] width 179 height 28
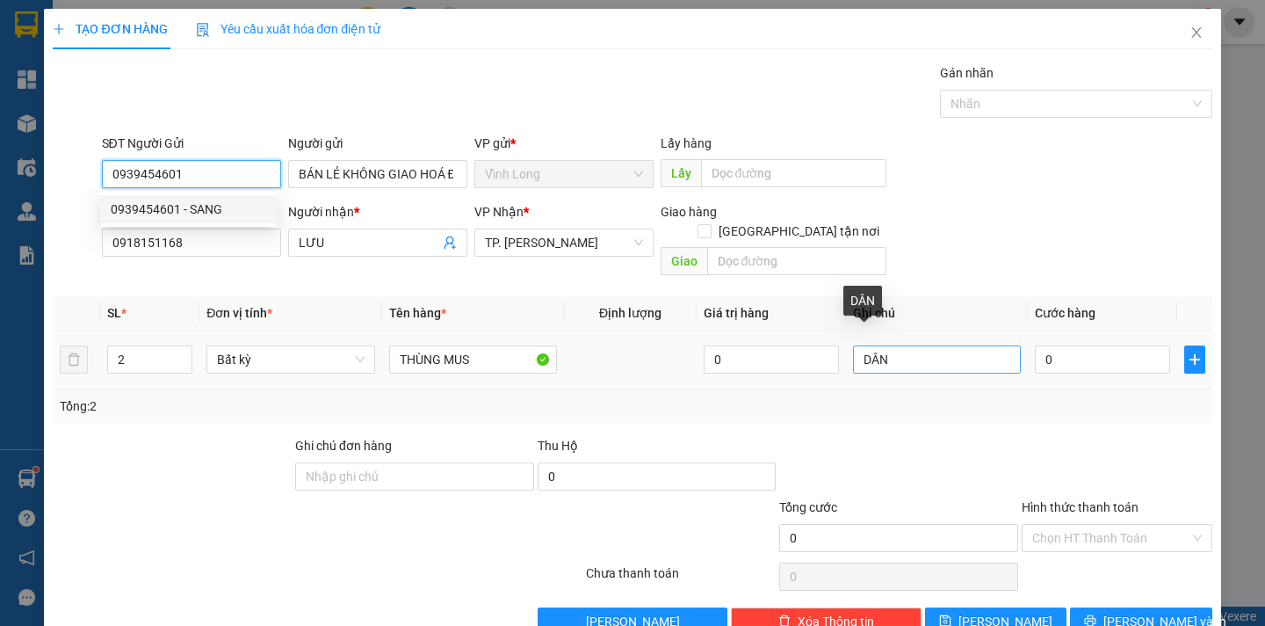
type input "0939454601"
click at [884, 345] on input "DÂN" at bounding box center [937, 359] width 168 height 28
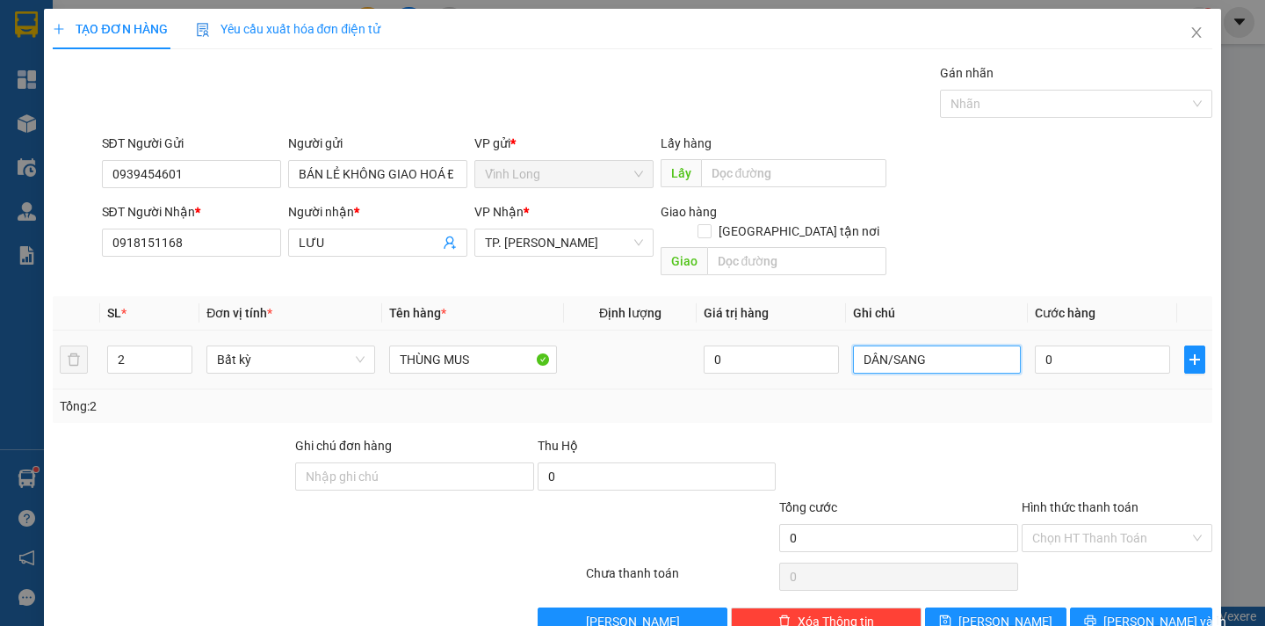
type input "DÂN/SANG"
drag, startPoint x: 1051, startPoint y: 358, endPoint x: 1055, endPoint y: 348, distance: 11.4
click at [1055, 351] on td "0" at bounding box center [1102, 359] width 149 height 59
click at [1055, 348] on input "0" at bounding box center [1102, 359] width 135 height 28
type input "8"
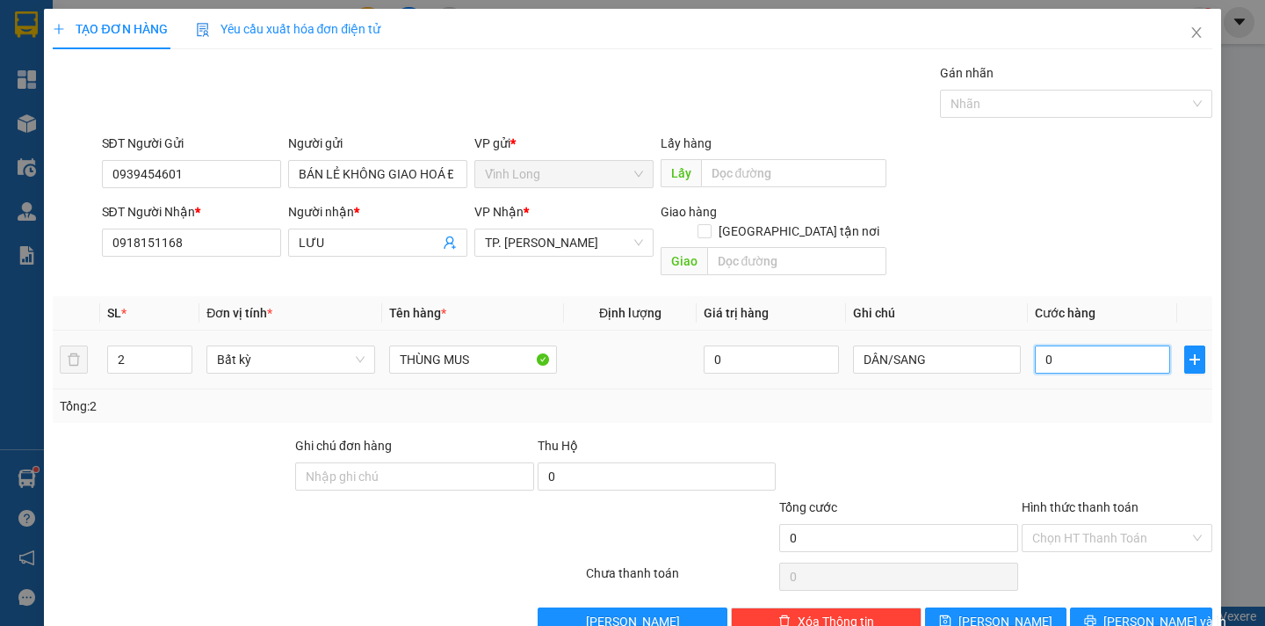
type input "8"
type input "80"
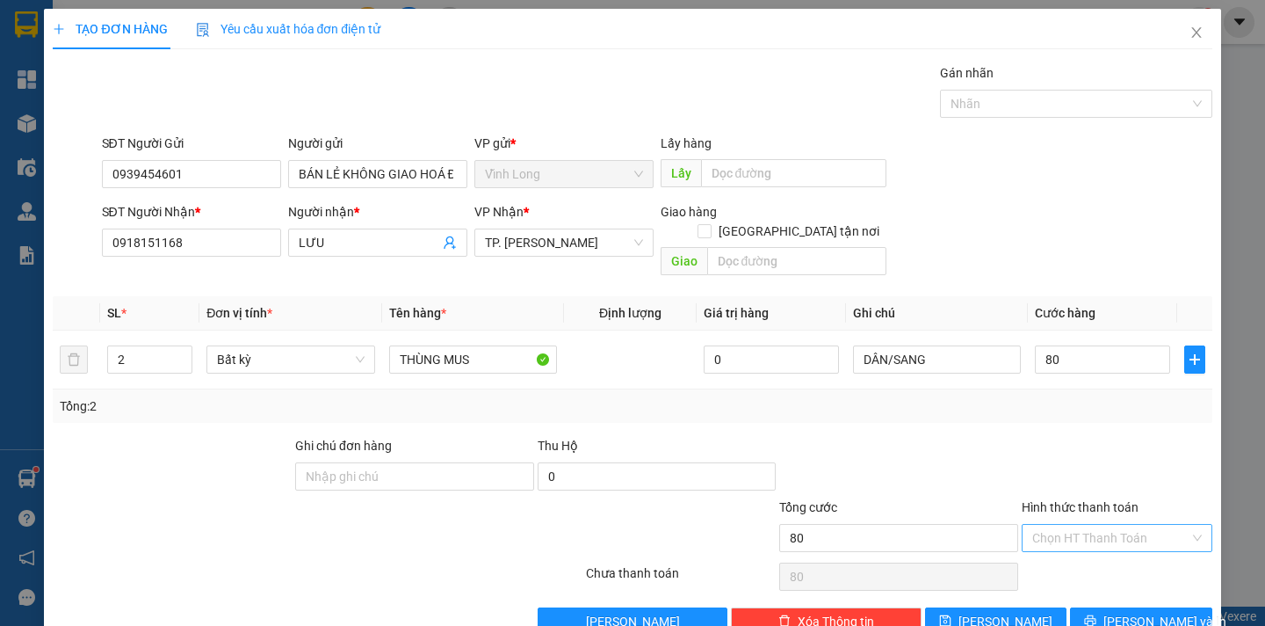
click at [1113, 525] on input "Hình thức thanh toán" at bounding box center [1110, 538] width 157 height 26
type input "80.000"
click at [1102, 549] on div "Tại văn phòng" at bounding box center [1104, 553] width 167 height 19
type input "0"
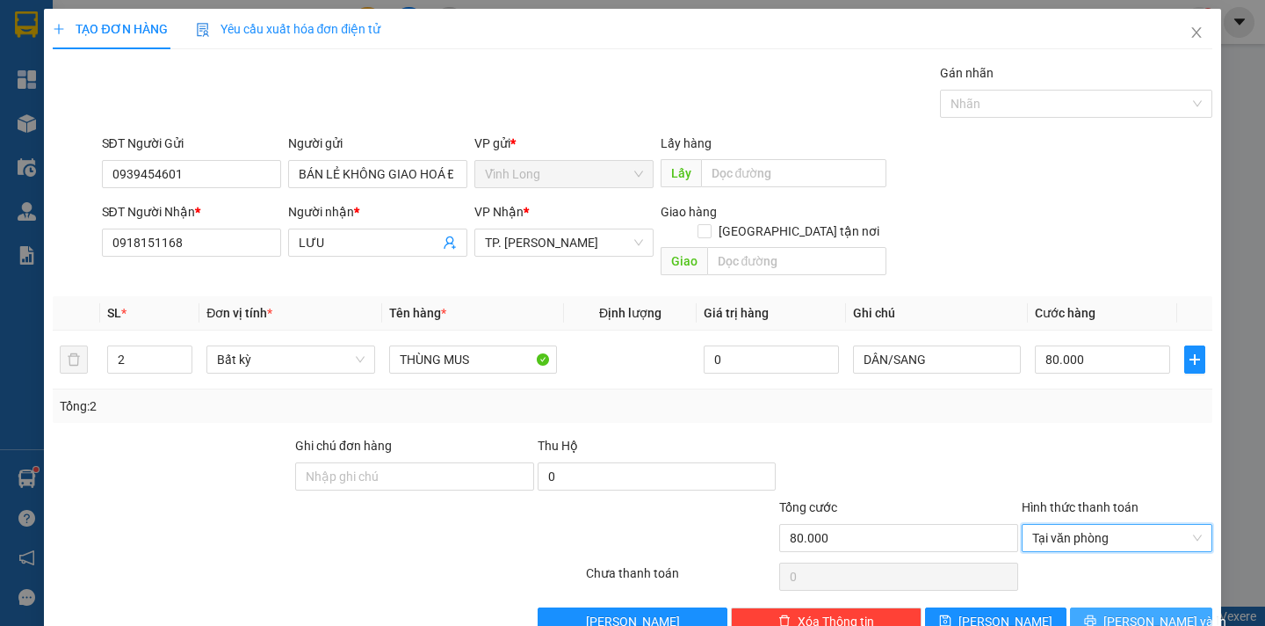
click at [1160, 611] on span "[PERSON_NAME] và In" at bounding box center [1164, 620] width 123 height 19
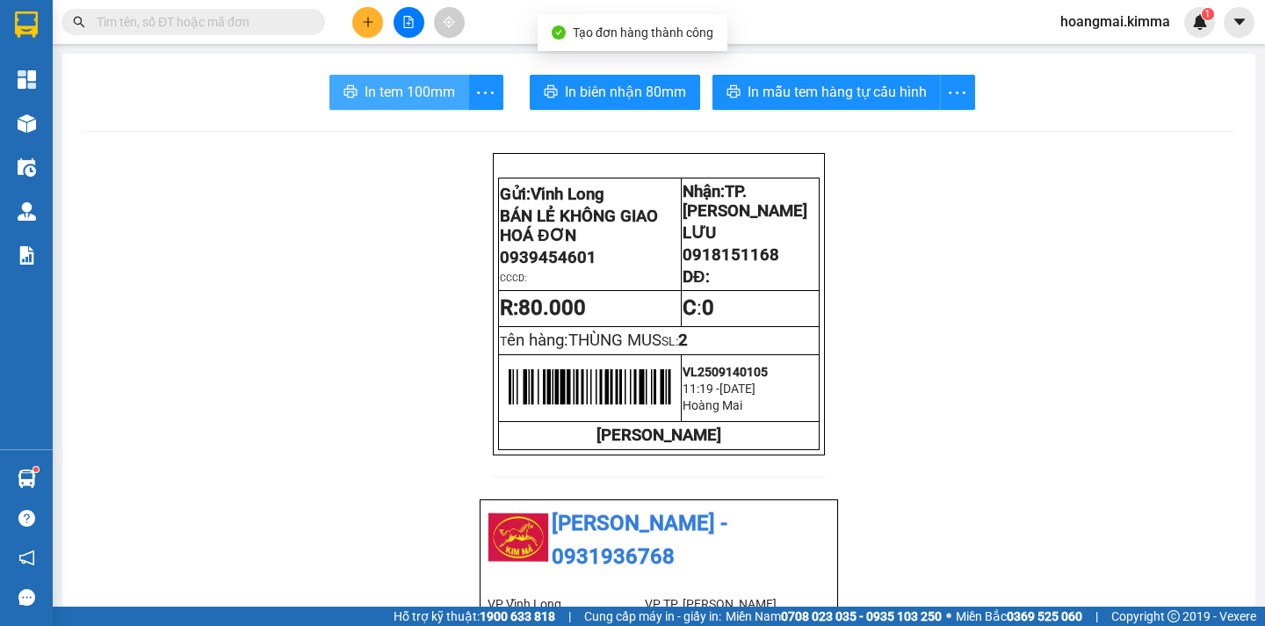
click at [380, 88] on span "In tem 100mm" at bounding box center [410, 92] width 90 height 22
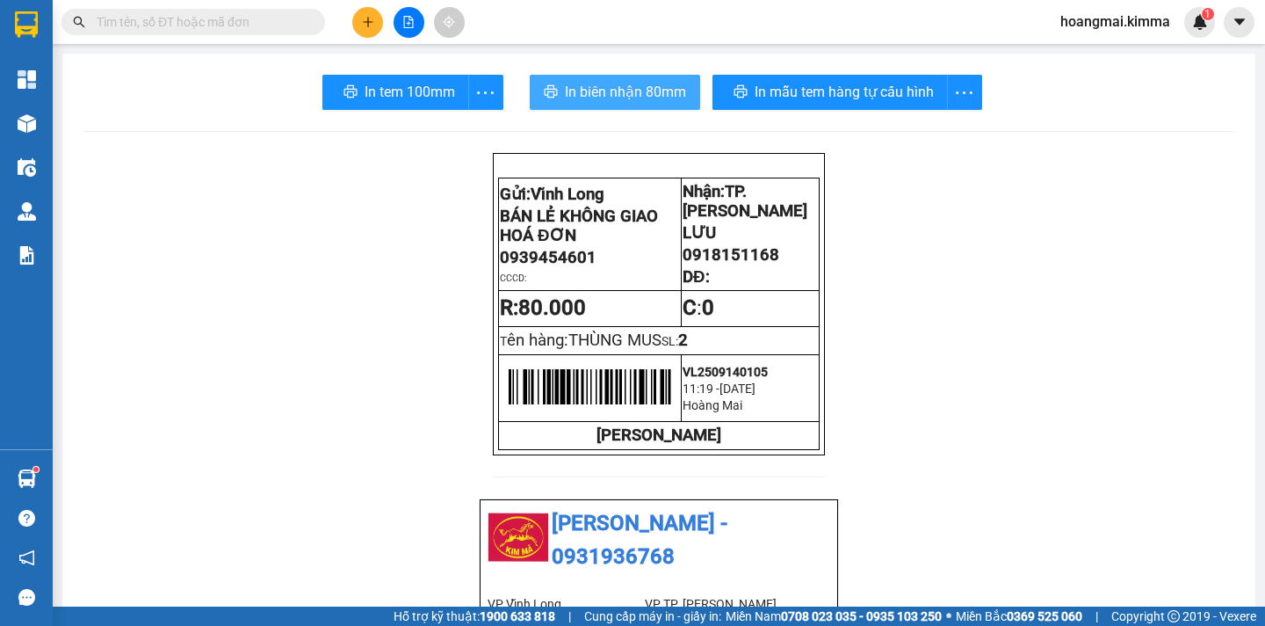
click at [626, 106] on button "In biên nhận 80mm" at bounding box center [615, 92] width 170 height 35
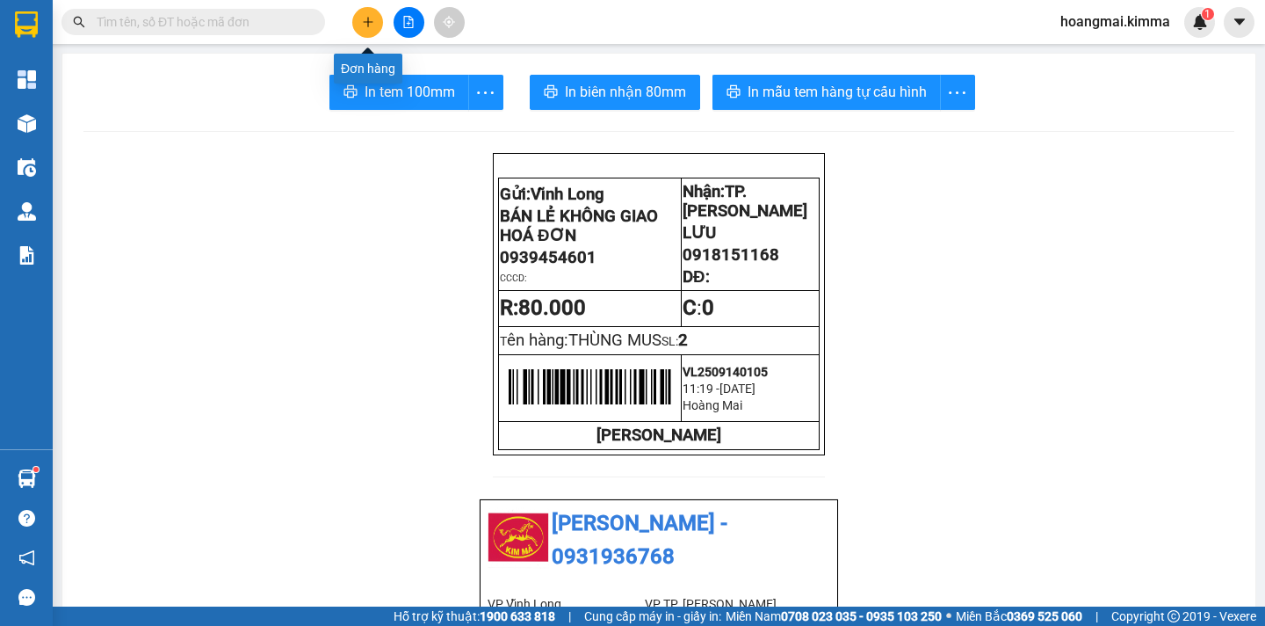
click at [372, 30] on button at bounding box center [367, 22] width 31 height 31
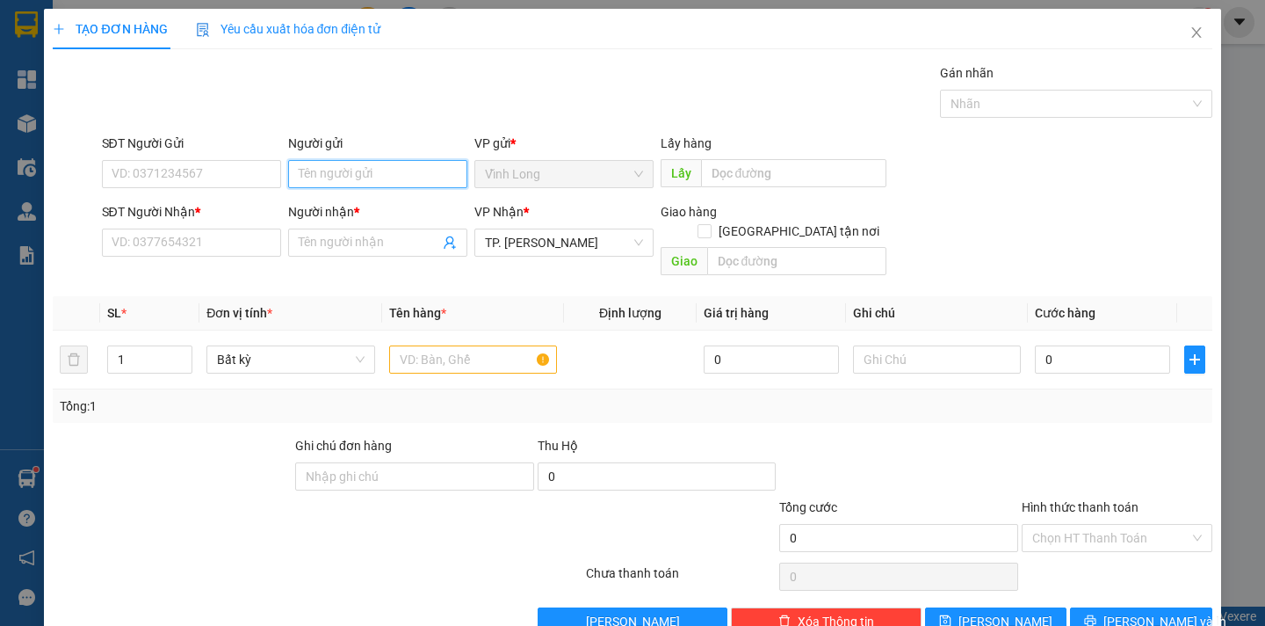
click at [343, 180] on input "Người gửi" at bounding box center [377, 174] width 179 height 28
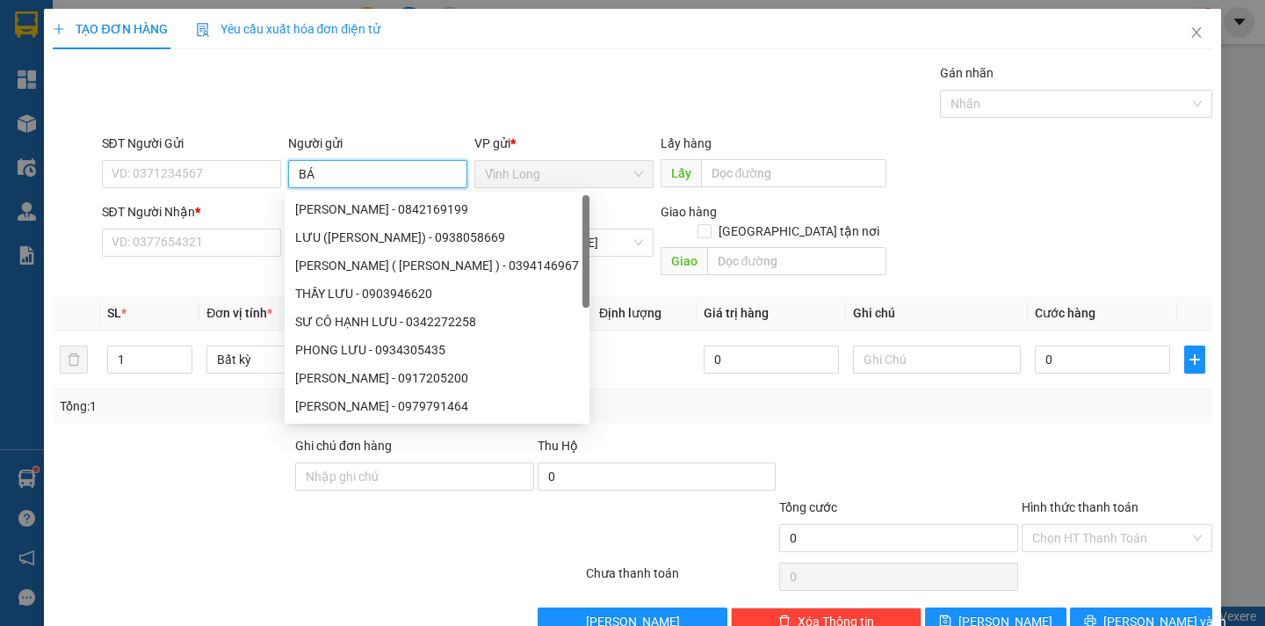
type input "BÁN"
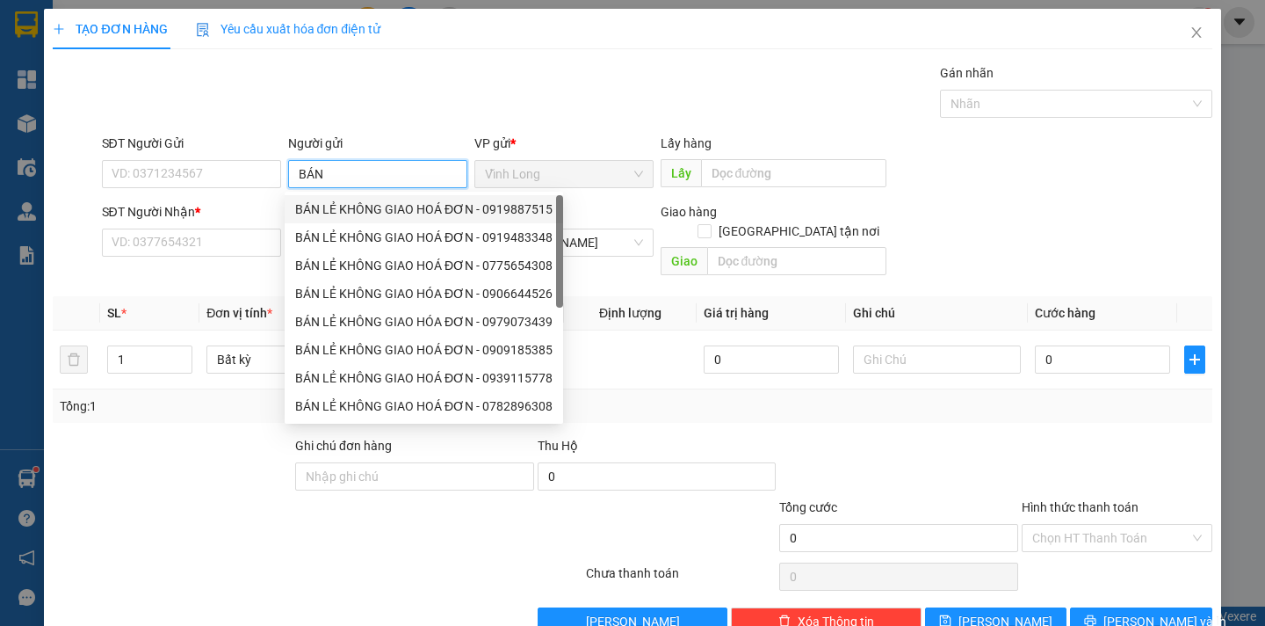
click at [341, 211] on div "BÁN LẺ KHÔNG GIAO HOÁ ĐƠN - 0919887515" at bounding box center [423, 208] width 257 height 19
type input "0919887515"
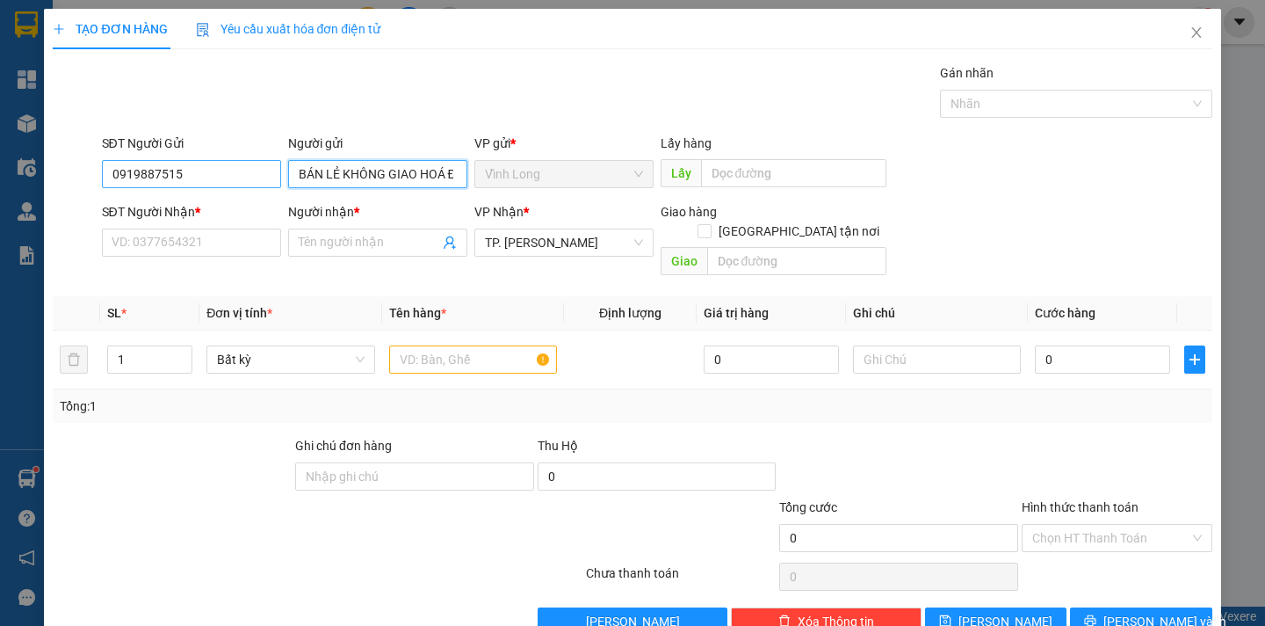
type input "BÁN LẺ KHÔNG GIAO HOÁ ĐƠN"
drag, startPoint x: 240, startPoint y: 162, endPoint x: 83, endPoint y: 189, distance: 159.6
click at [83, 189] on div "SĐT Người Gửi 0919887515 0919887515 Người gửi BÁN LẺ KHÔNG GIAO HOÁ ĐƠN VP gửi …" at bounding box center [632, 165] width 1162 height 62
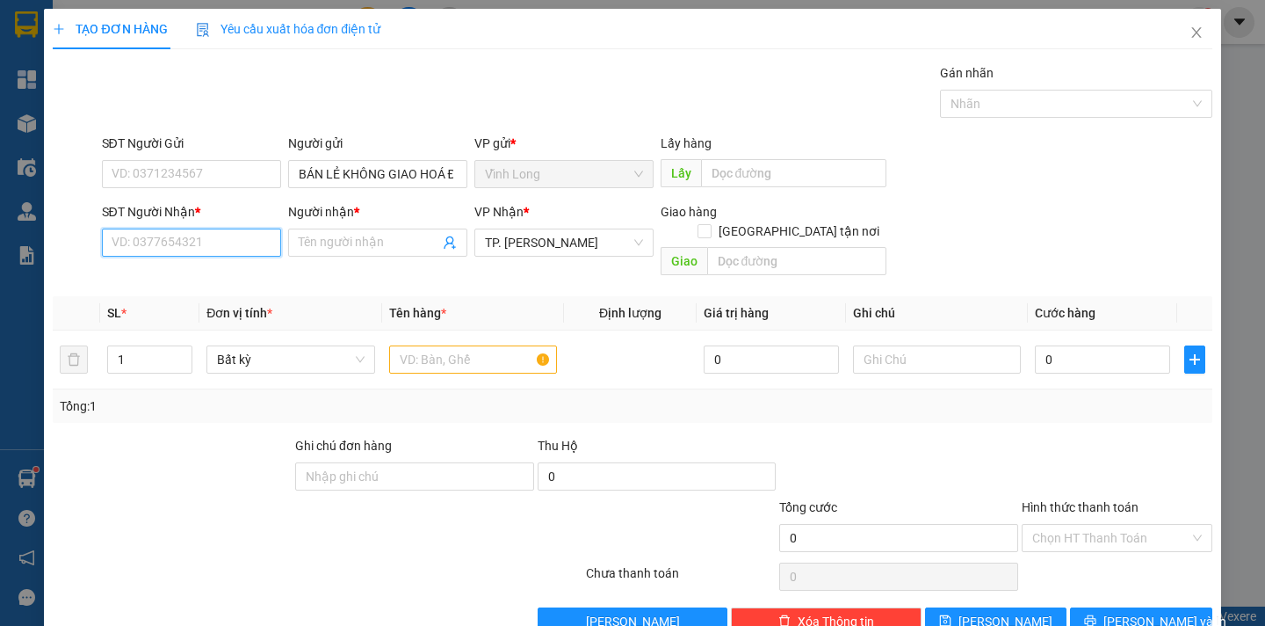
click at [157, 236] on input "SĐT Người Nhận *" at bounding box center [191, 242] width 179 height 28
type input "0792367490"
click at [199, 265] on div "0792367490 - DUYÊN" at bounding box center [188, 278] width 177 height 28
type input "DUYÊN"
type input "0792367490"
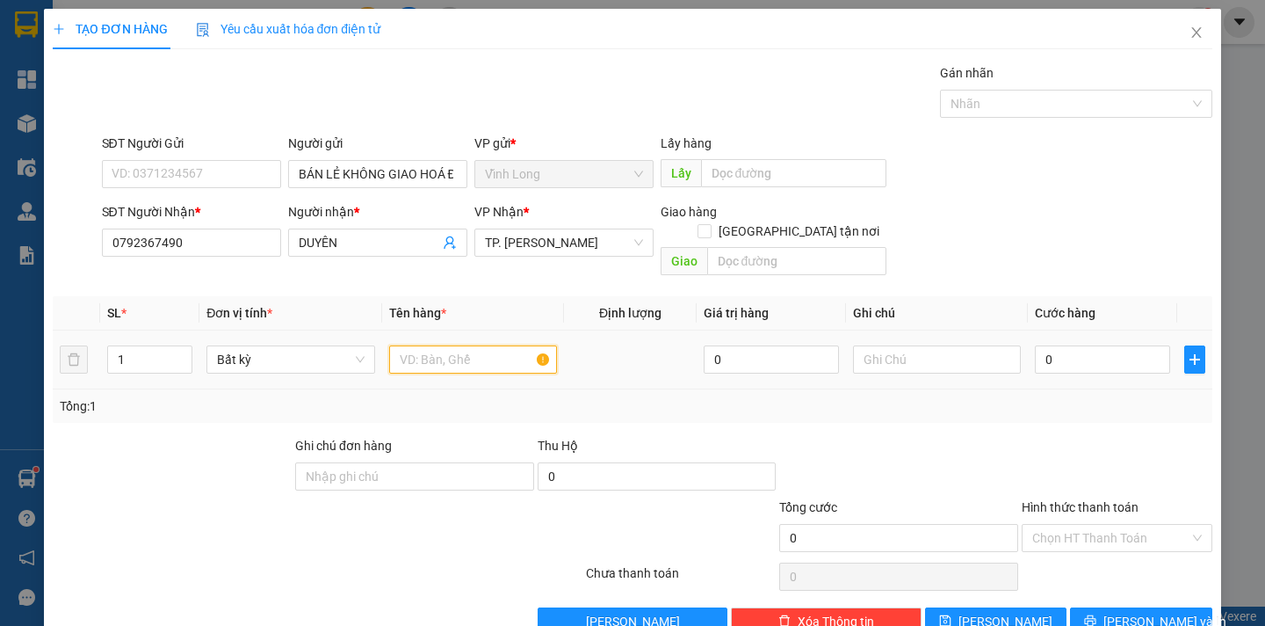
click at [431, 345] on input "text" at bounding box center [473, 359] width 168 height 28
type input "THÙNG MUS"
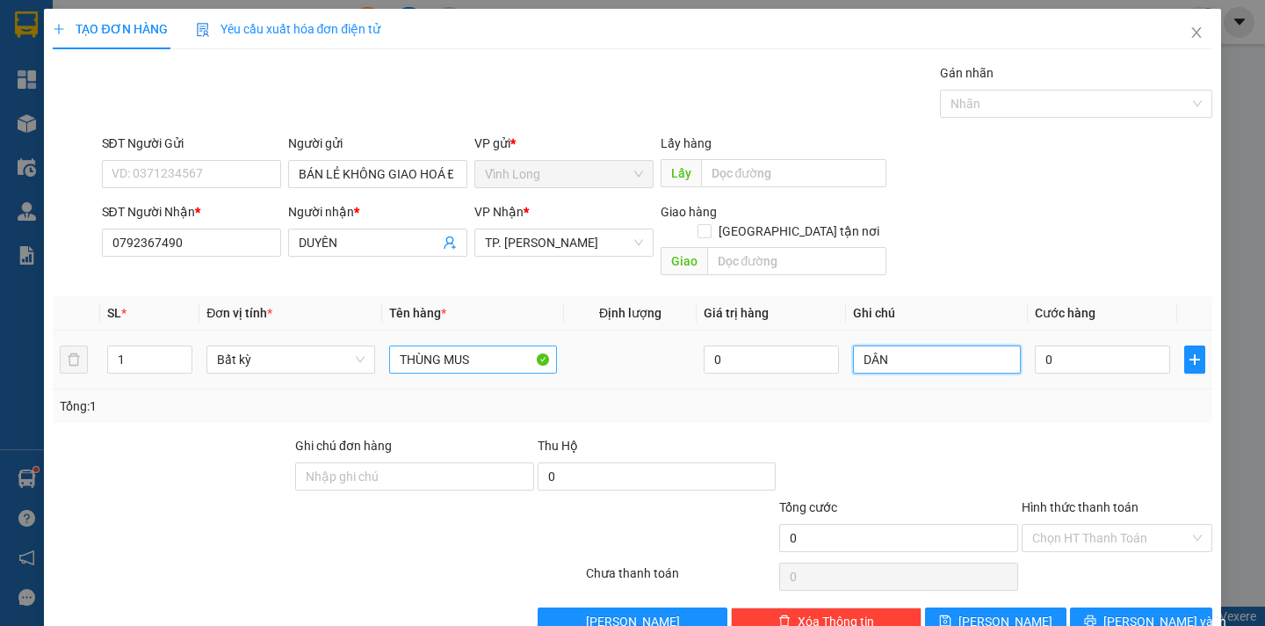
type input "DÂN"
type input "4"
type input "40"
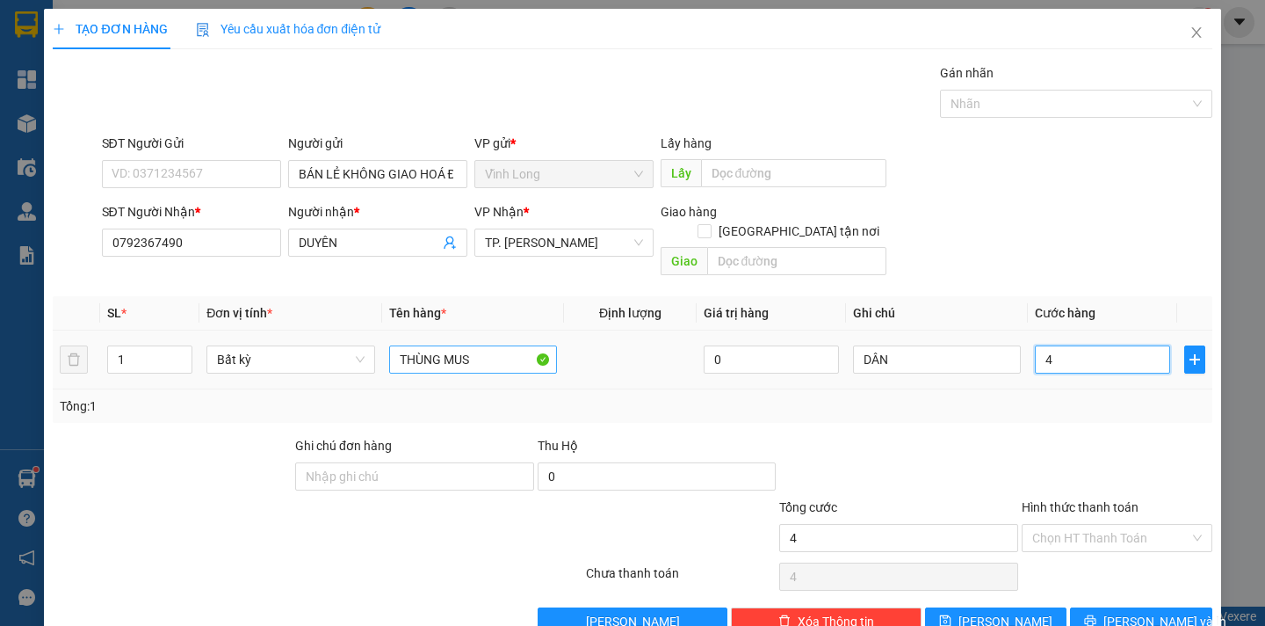
type input "40"
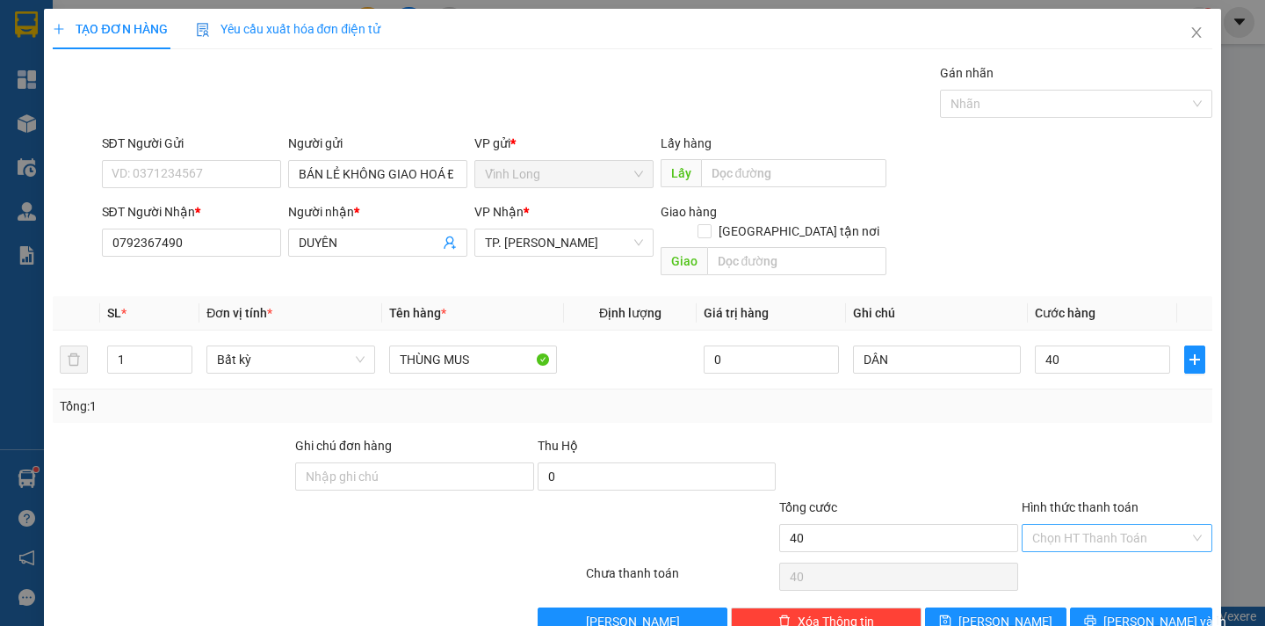
type input "40.000"
click at [1108, 525] on input "Hình thức thanh toán" at bounding box center [1110, 538] width 157 height 26
click at [1088, 549] on div "Tại văn phòng" at bounding box center [1104, 553] width 167 height 19
type input "0"
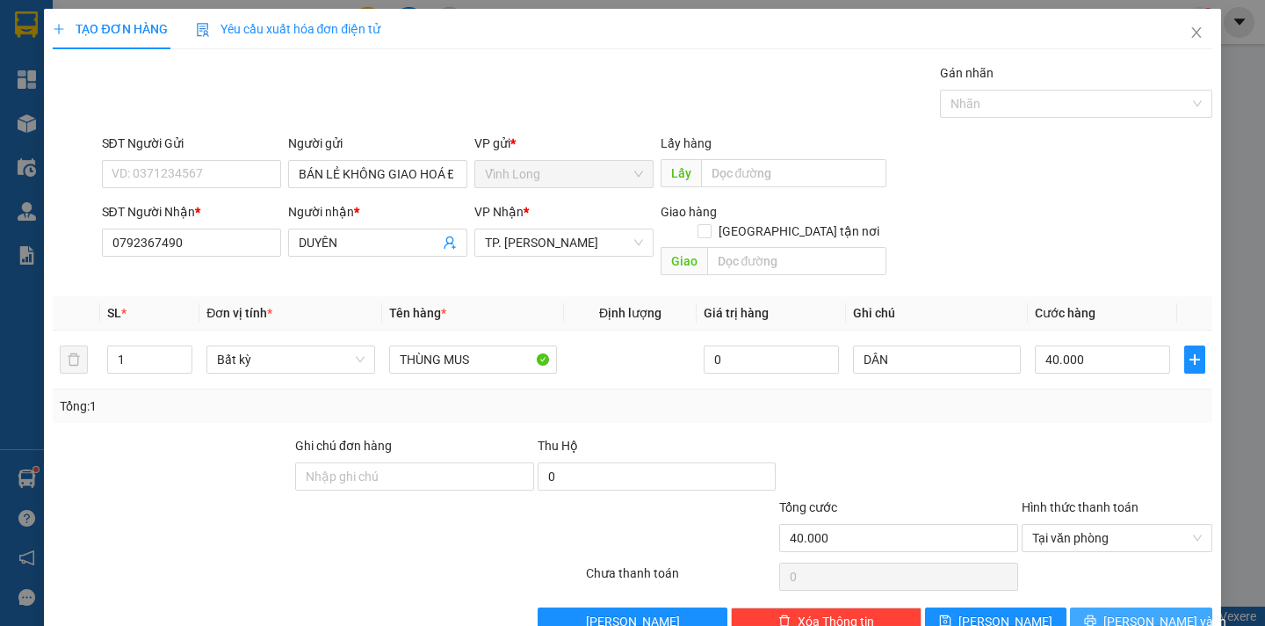
click at [1148, 611] on span "[PERSON_NAME] và In" at bounding box center [1164, 620] width 123 height 19
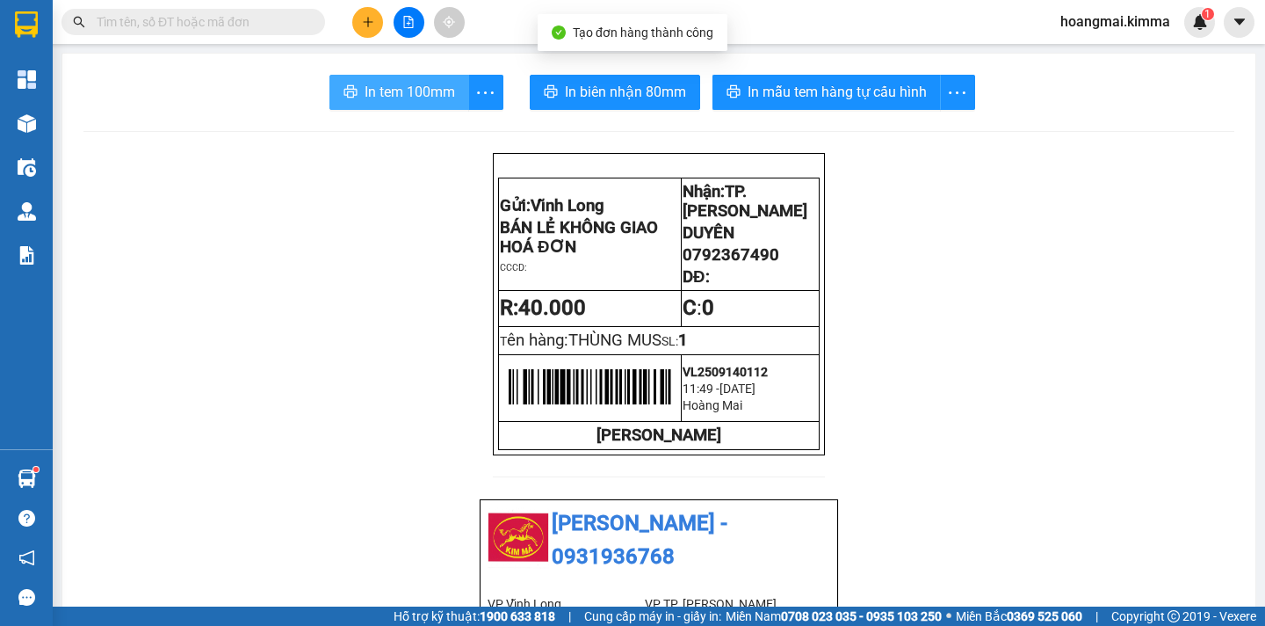
click at [401, 93] on span "In tem 100mm" at bounding box center [410, 92] width 90 height 22
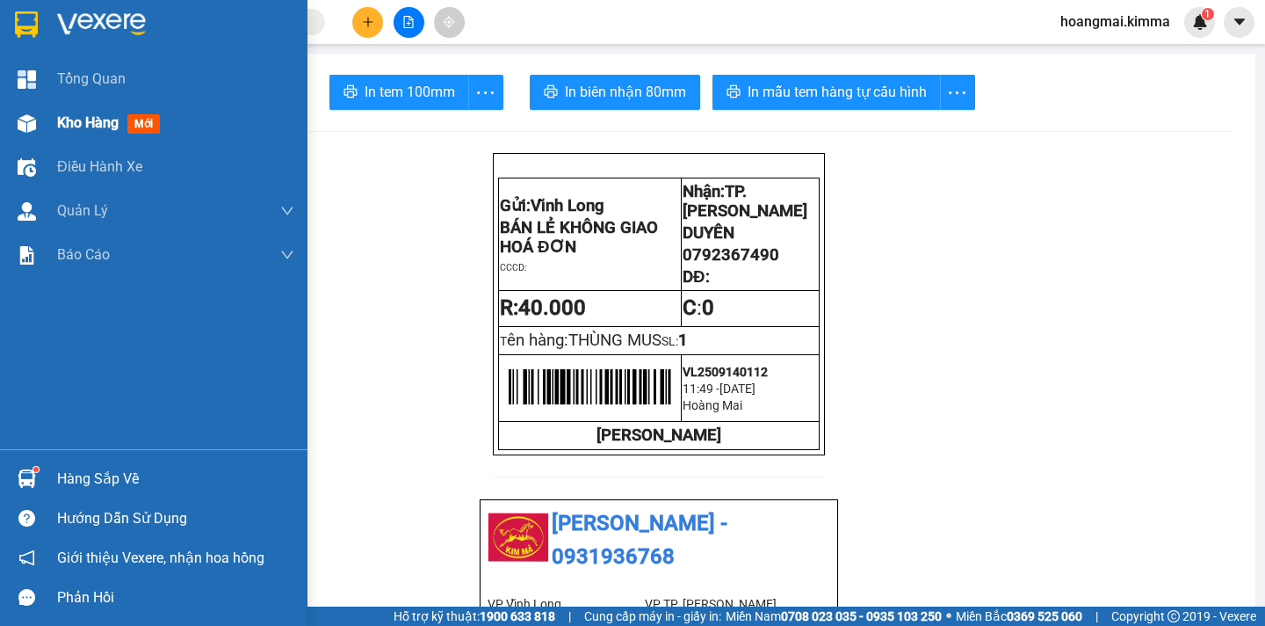
click at [60, 127] on span "Kho hàng" at bounding box center [88, 122] width 62 height 17
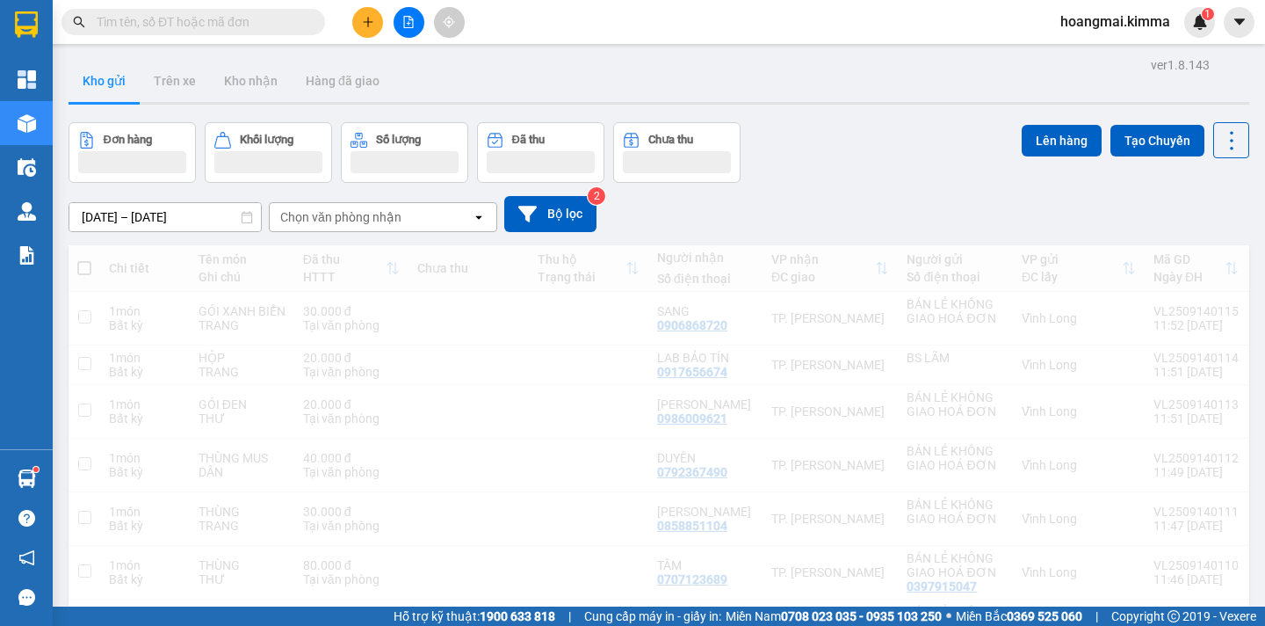
scroll to position [81, 0]
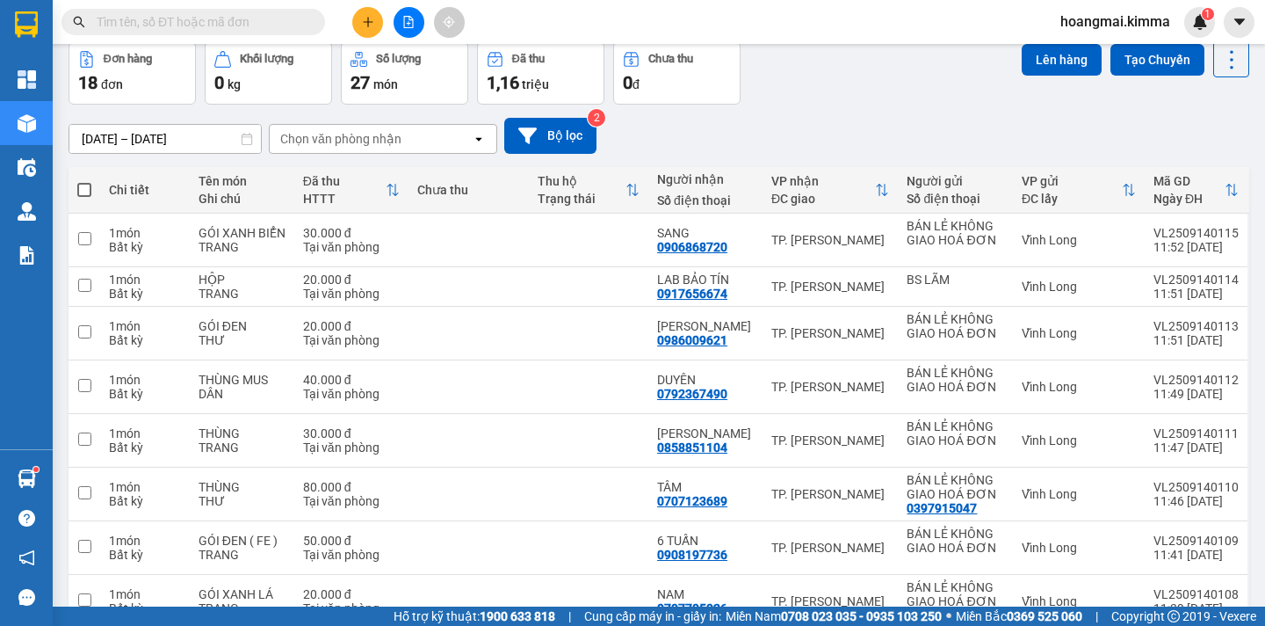
click at [87, 192] on span at bounding box center [84, 190] width 14 height 14
click at [84, 181] on input "checkbox" at bounding box center [84, 181] width 0 height 0
checkbox input "true"
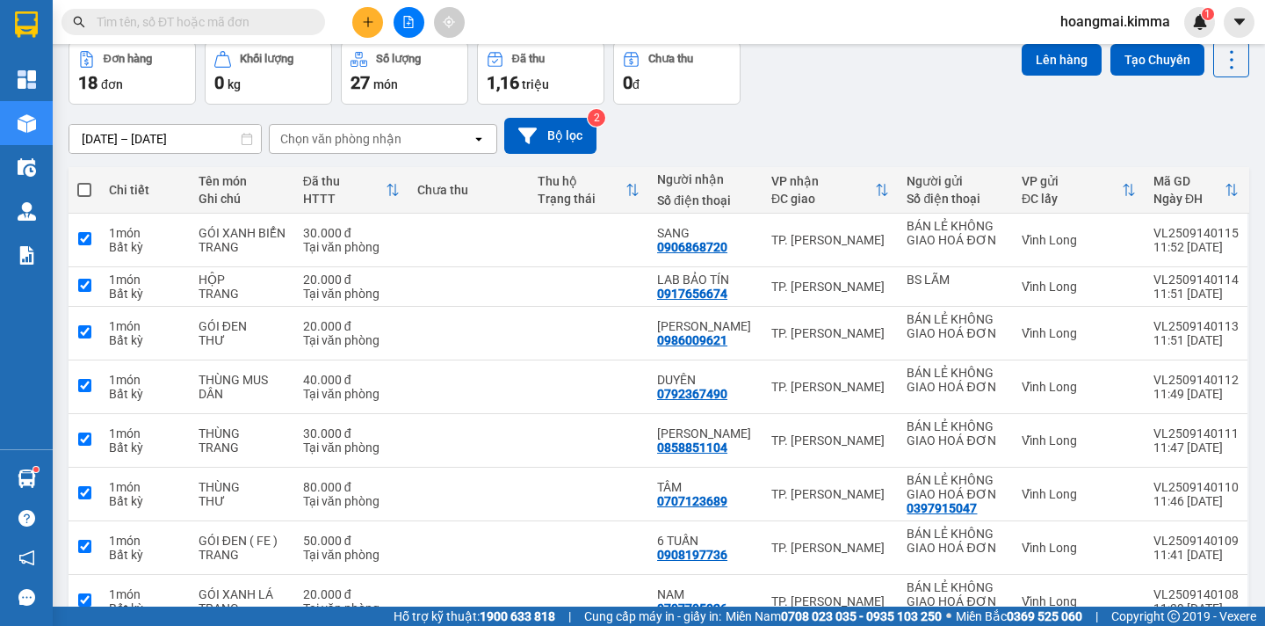
checkbox input "true"
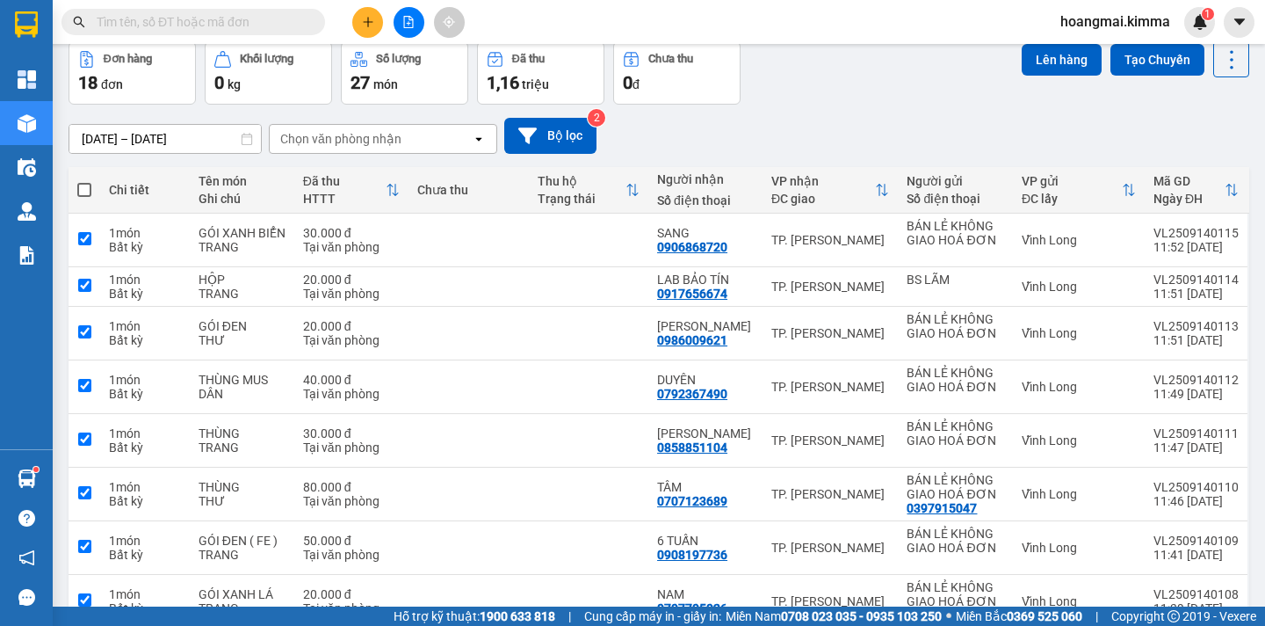
checkbox input "true"
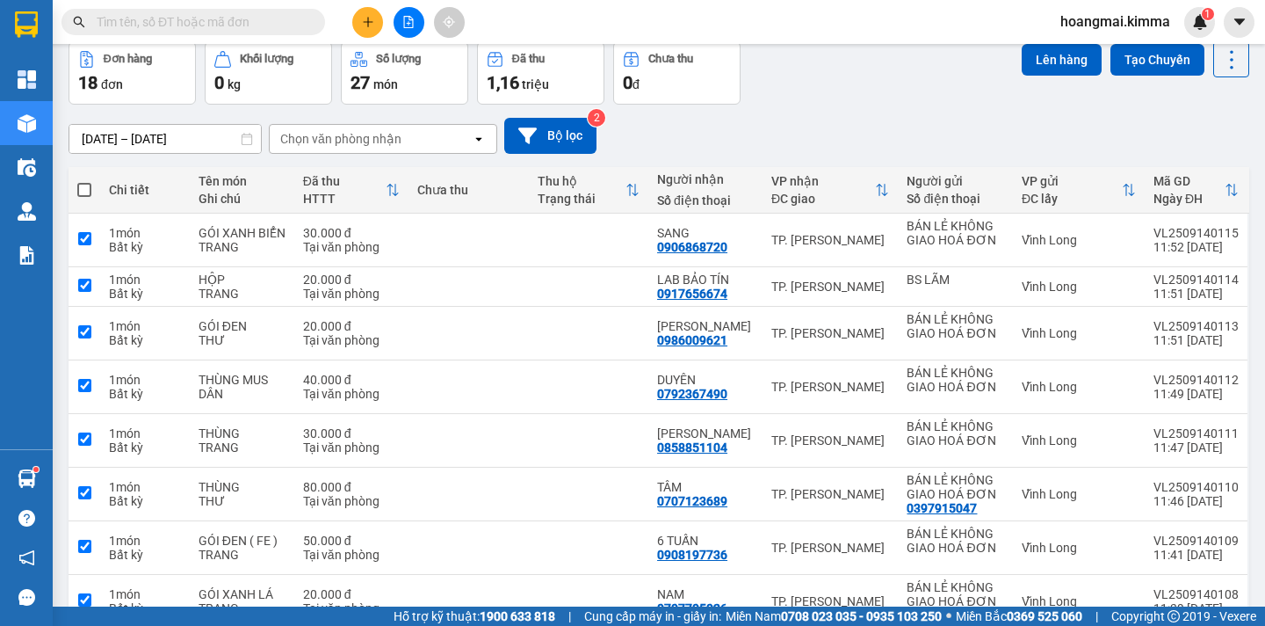
checkbox input "true"
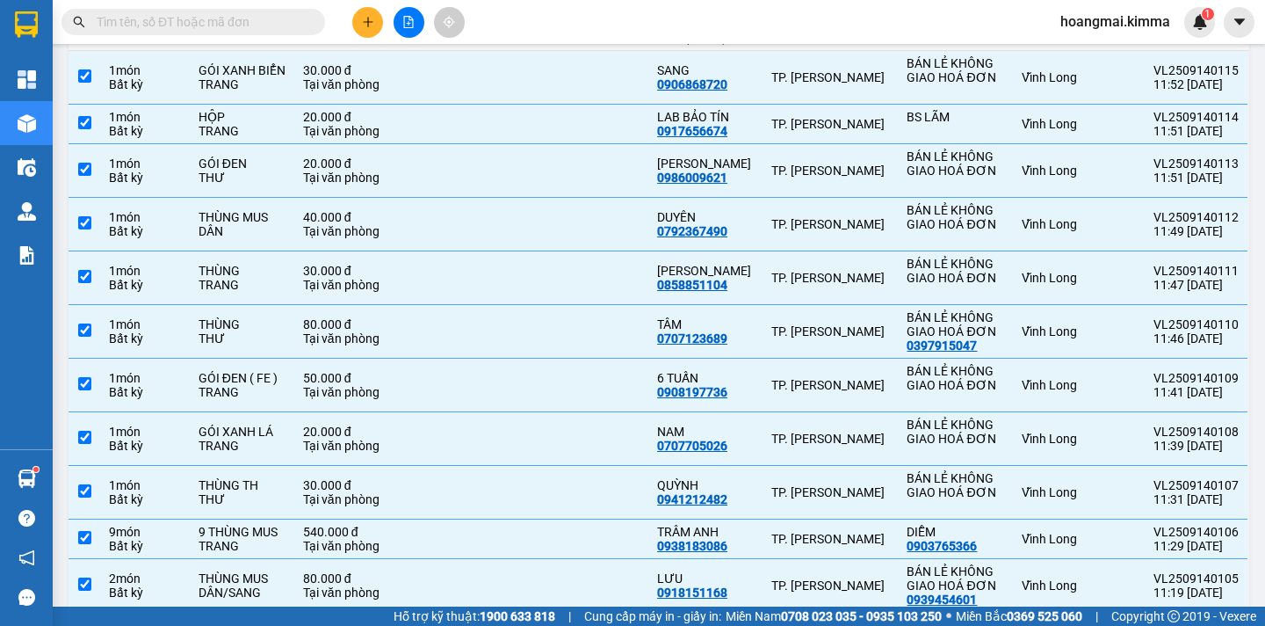
scroll to position [0, 0]
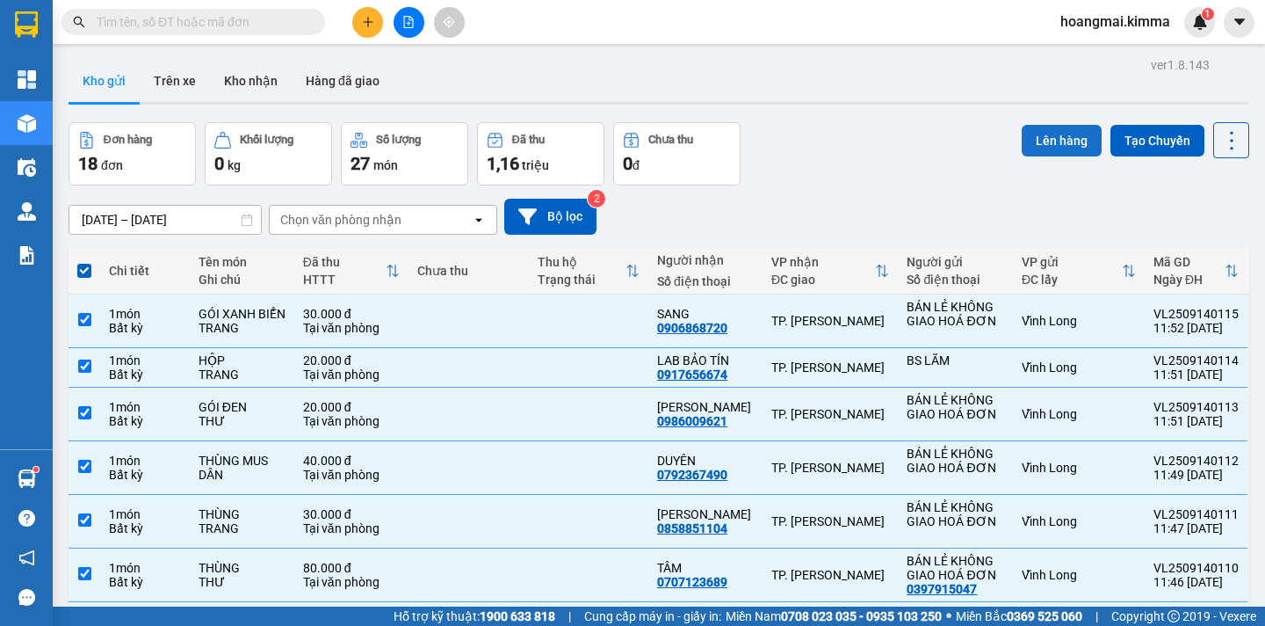
click at [1022, 141] on button "Lên hàng" at bounding box center [1062, 141] width 80 height 32
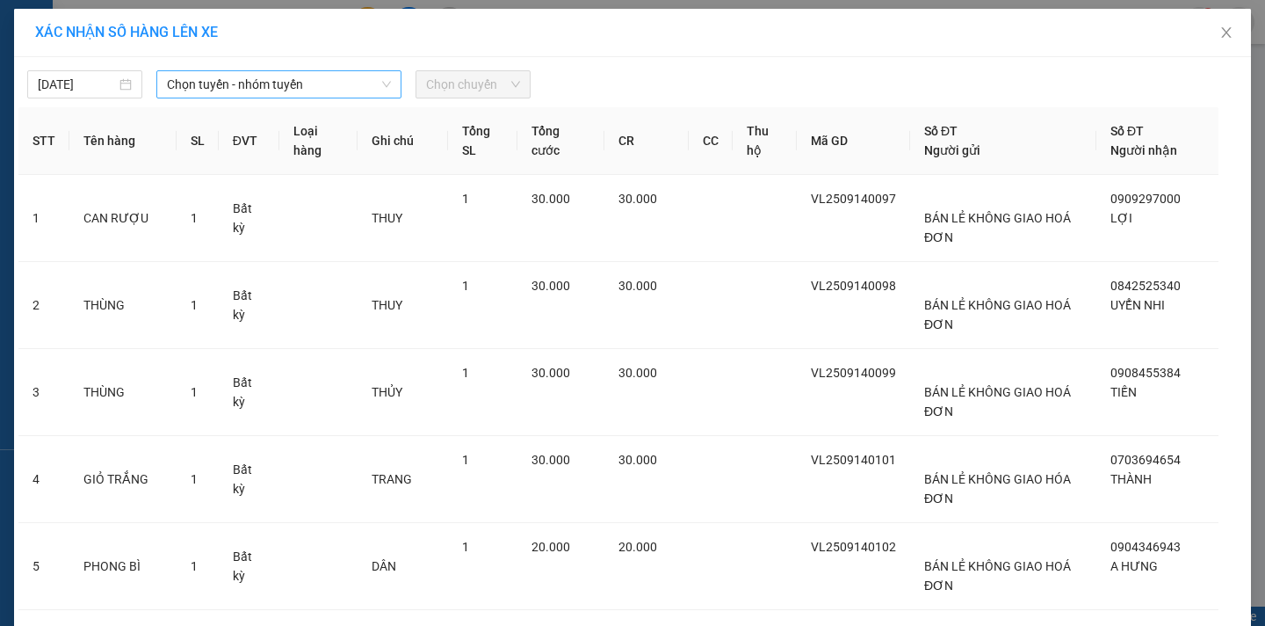
click at [271, 88] on span "Chọn tuyến - nhóm tuyến" at bounding box center [279, 84] width 224 height 26
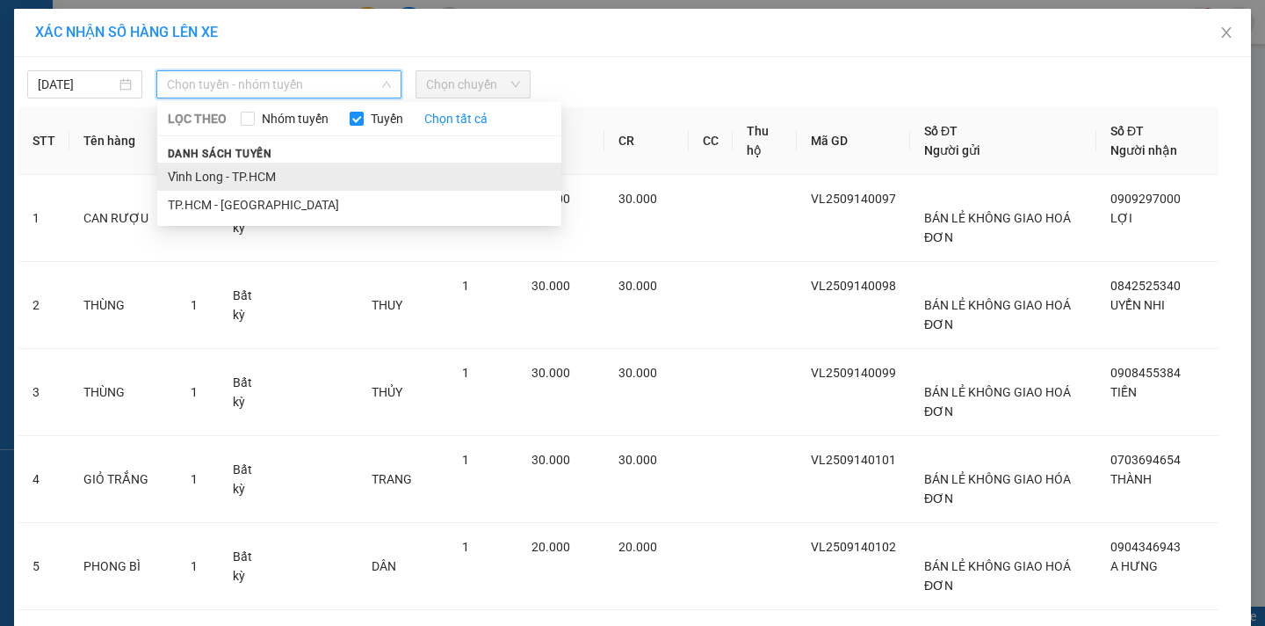
click at [220, 177] on li "Vĩnh Long - TP.HCM" at bounding box center [359, 177] width 404 height 28
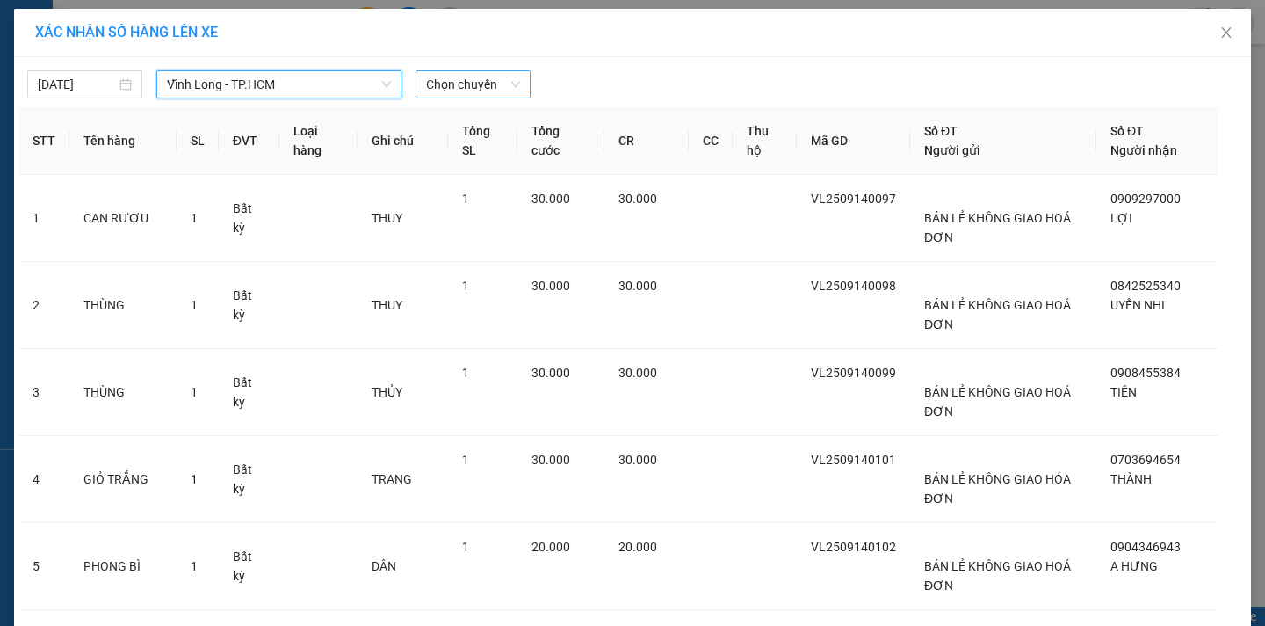
click at [470, 90] on span "Chọn chuyến" at bounding box center [473, 84] width 94 height 26
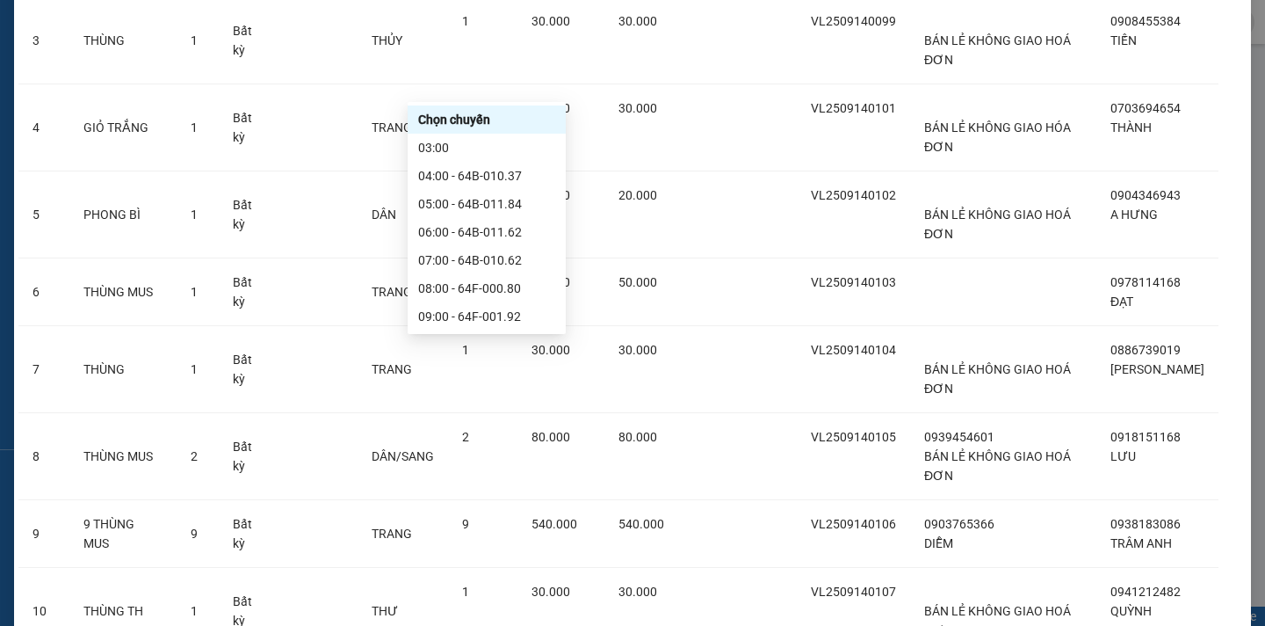
scroll to position [264, 0]
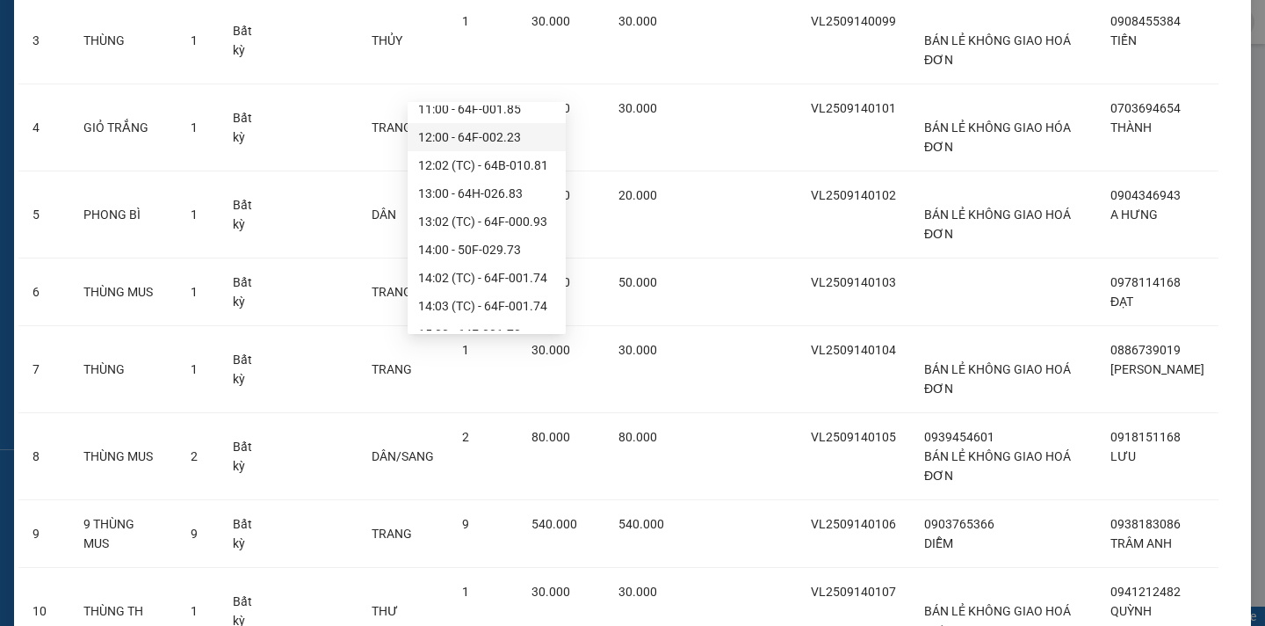
click at [464, 137] on div "12:00 - 64F-002.23" at bounding box center [486, 136] width 137 height 19
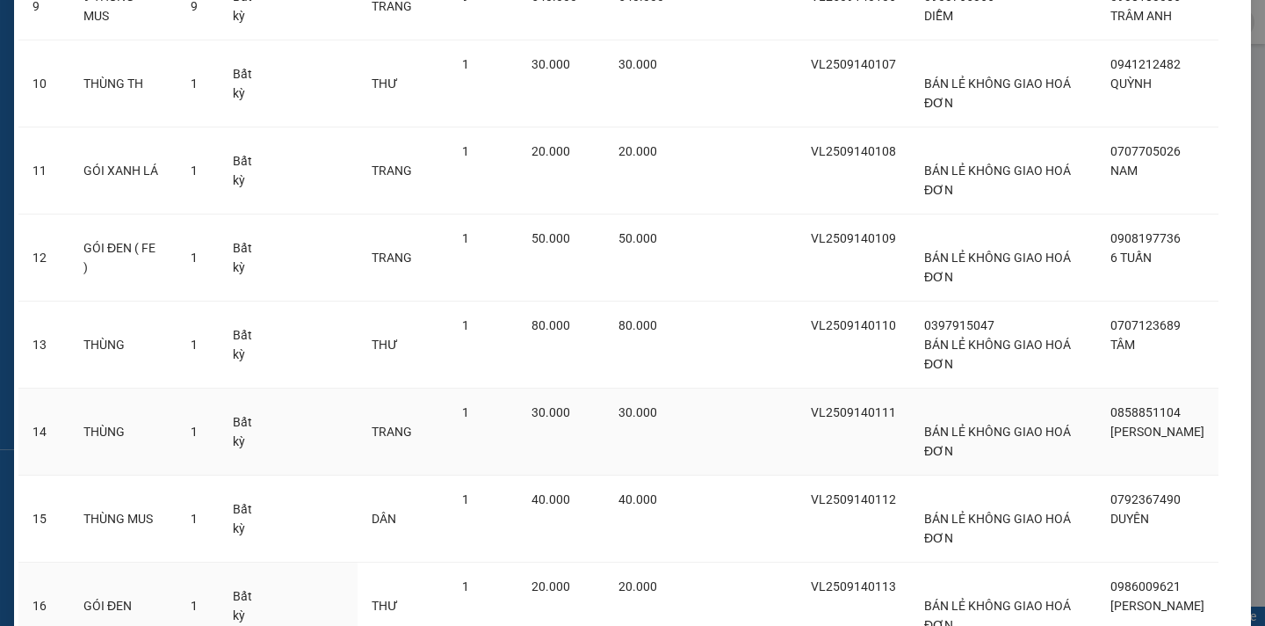
scroll to position [1196, 0]
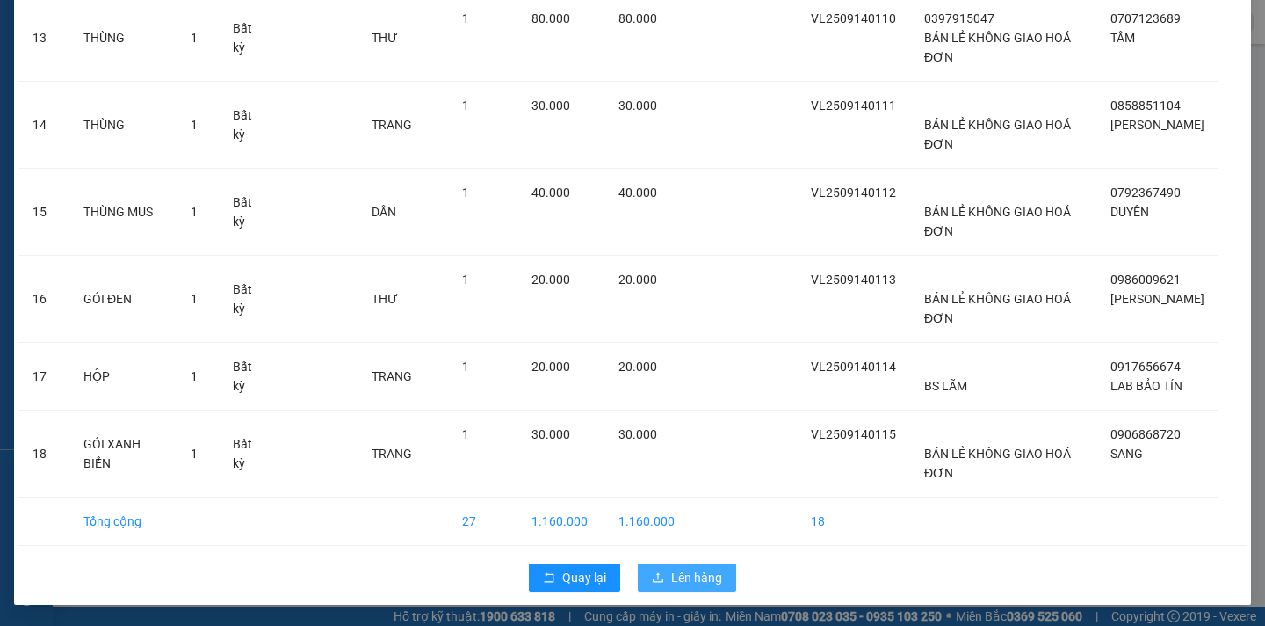
click at [714, 590] on button "Lên hàng" at bounding box center [687, 577] width 98 height 28
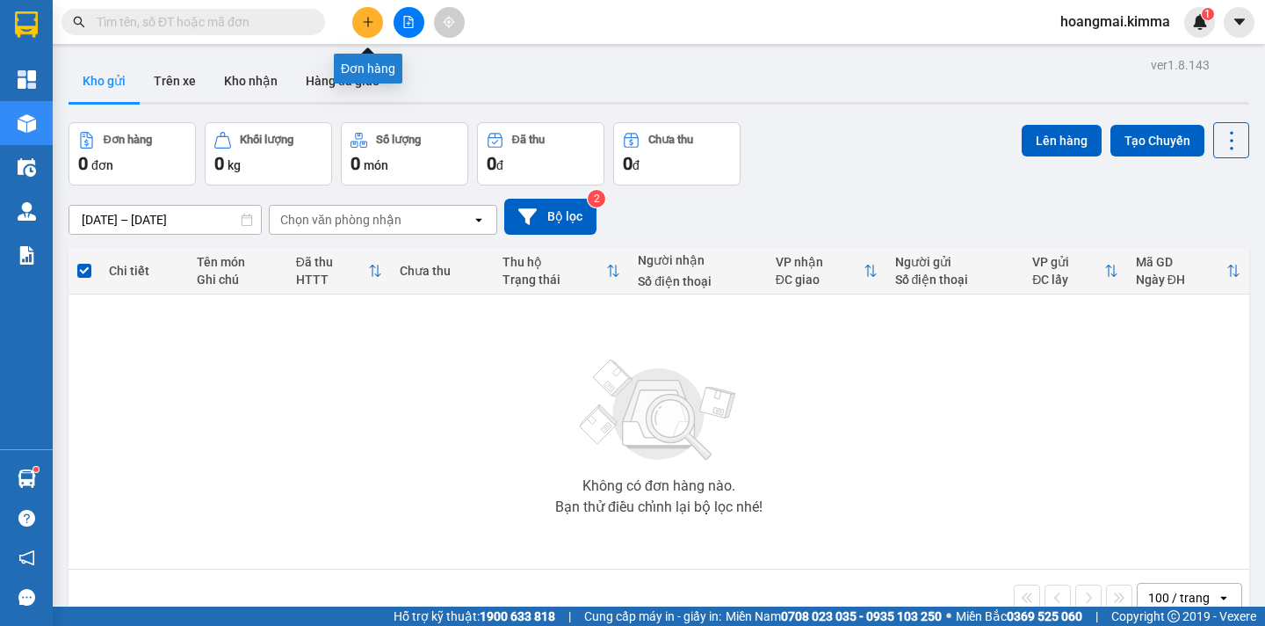
click at [362, 17] on icon "plus" at bounding box center [368, 22] width 12 height 12
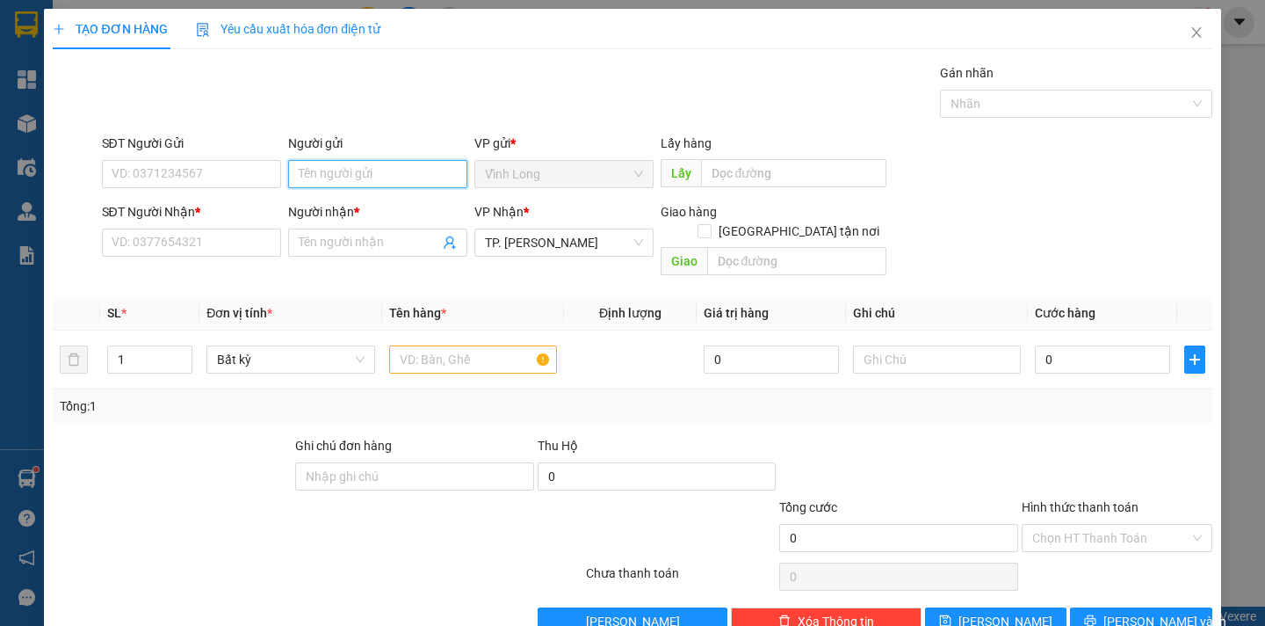
click at [332, 180] on input "Người gửi" at bounding box center [377, 174] width 179 height 28
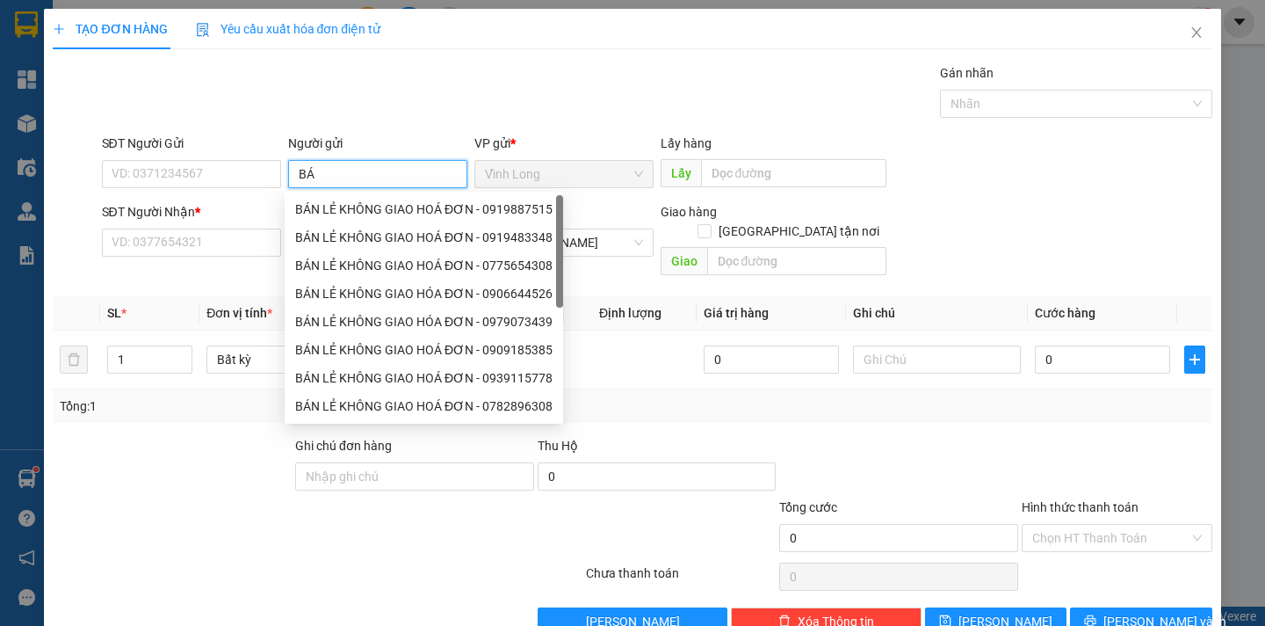
type input "BÁN"
click at [360, 217] on div "BÁN LẺ KHÔNG GIAO HOÁ ĐƠN - 0919887515" at bounding box center [423, 208] width 257 height 19
type input "0919887515"
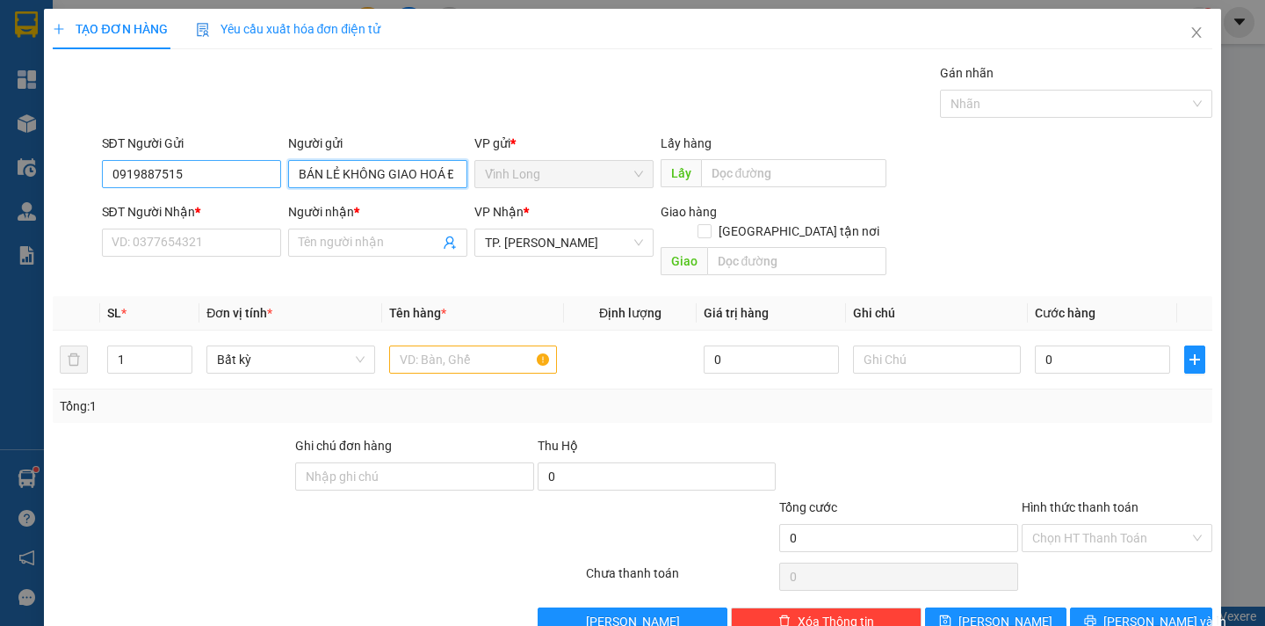
type input "BÁN LẺ KHÔNG GIAO HOÁ ĐƠN"
drag, startPoint x: 191, startPoint y: 177, endPoint x: 13, endPoint y: 155, distance: 178.8
click at [12, 155] on div "TẠO ĐƠN HÀNG Yêu cầu xuất hóa đơn điện tử Transit Pickup Surcharge Ids Transit …" at bounding box center [632, 313] width 1265 height 626
click at [432, 345] on input "text" at bounding box center [473, 359] width 168 height 28
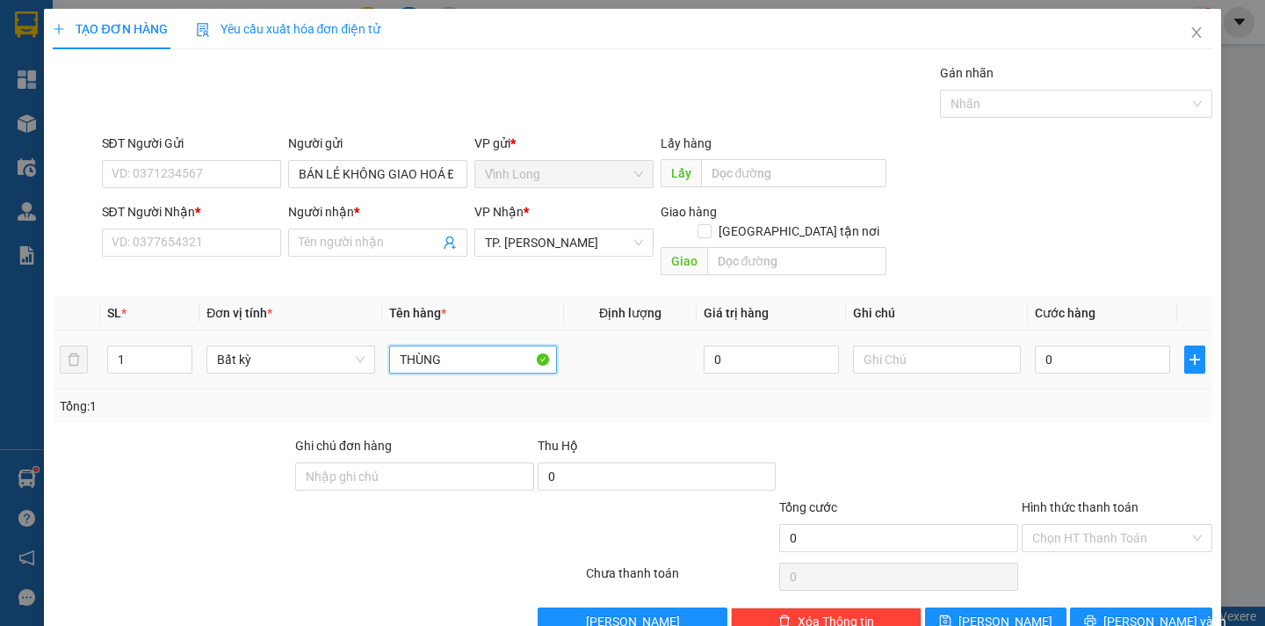
type input "THÙNG"
type input "DÂN"
type input "3"
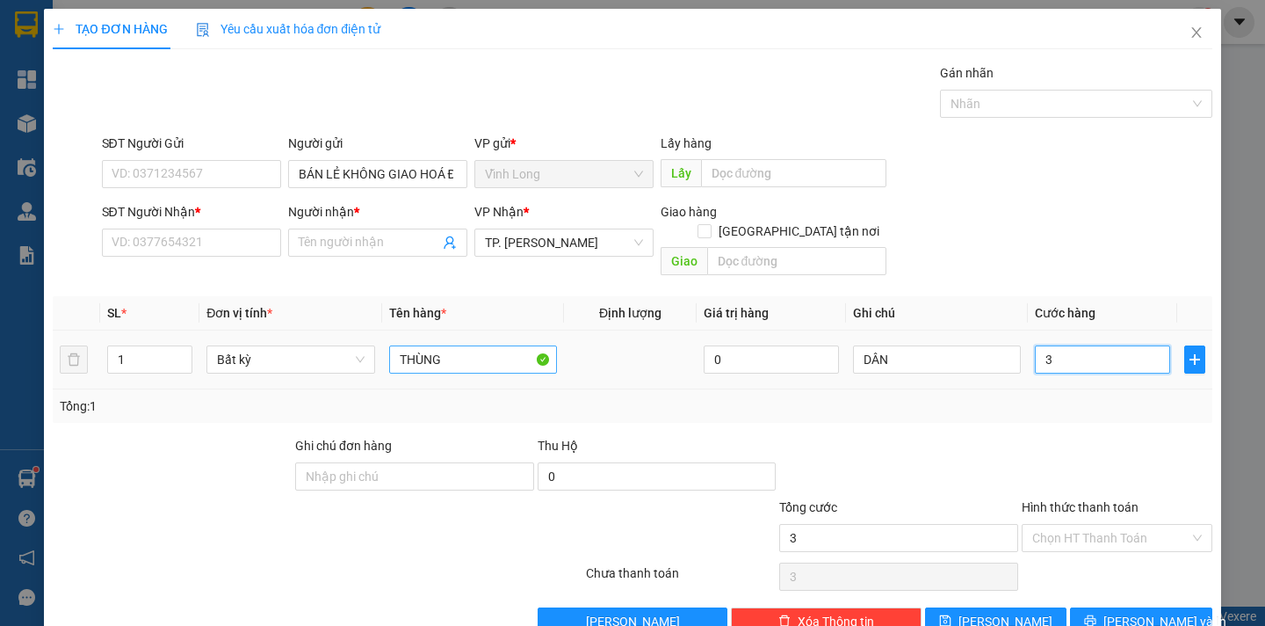
type input "30"
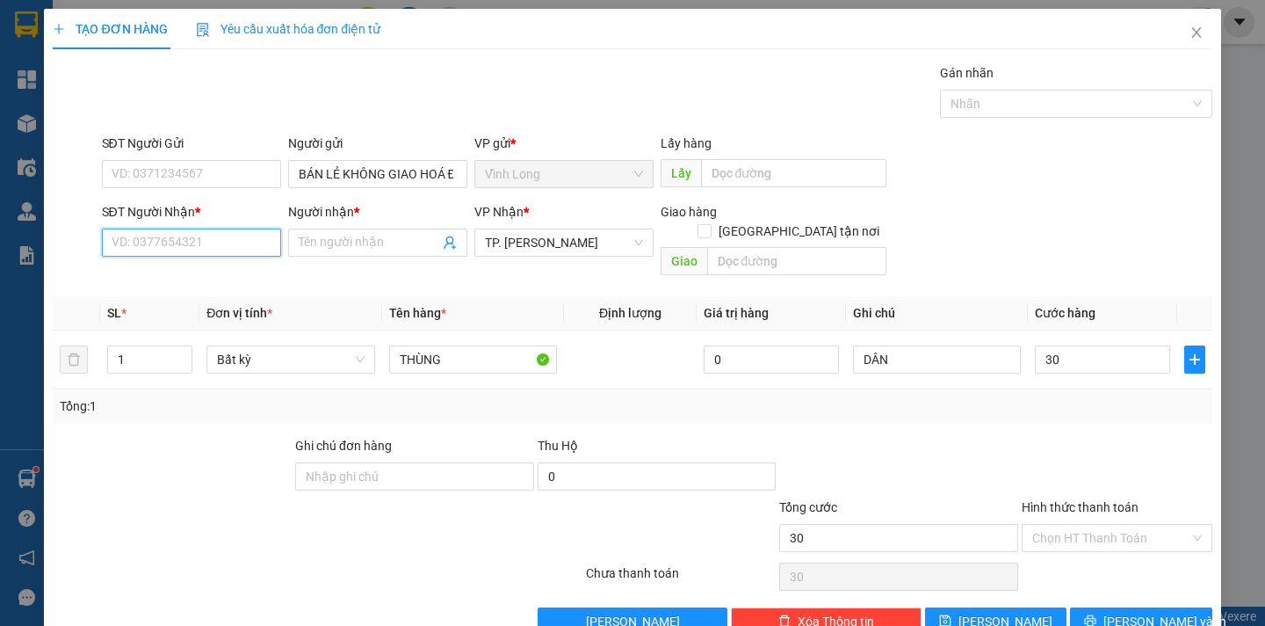
type input "30.000"
click at [184, 243] on input "SĐT Người Nhận *" at bounding box center [191, 242] width 179 height 28
click at [112, 230] on input "SĐT Người Nhận *" at bounding box center [191, 242] width 179 height 28
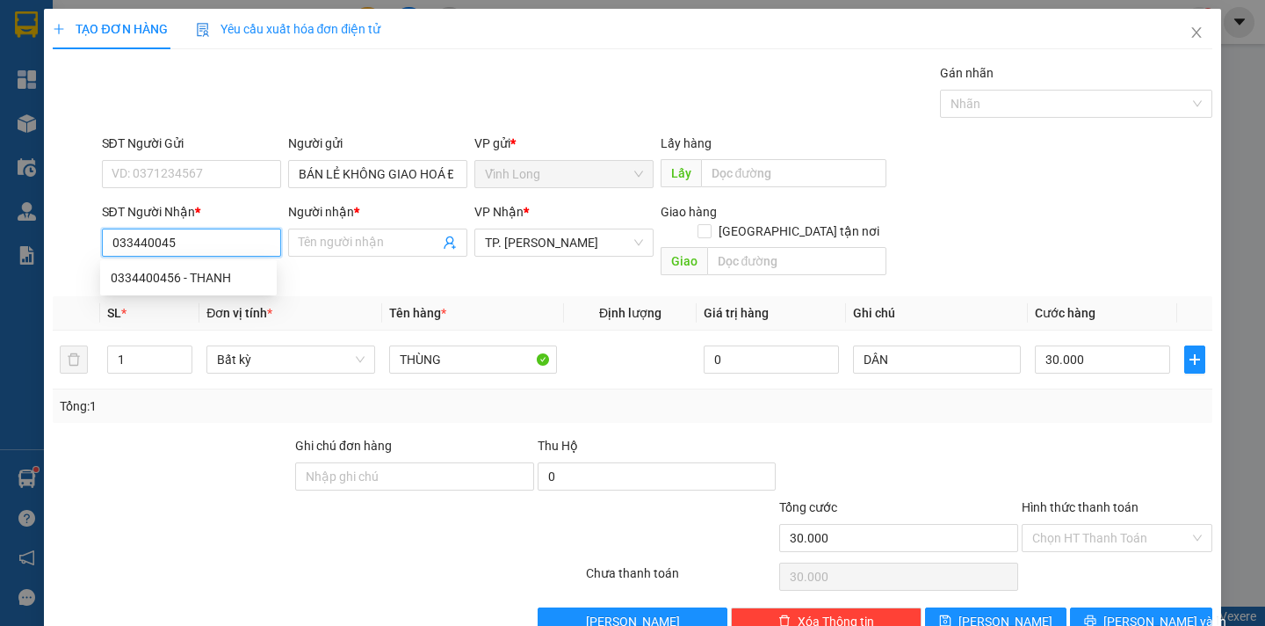
type input "0334400456"
click at [152, 274] on div "0334400456 - THANH" at bounding box center [189, 277] width 156 height 19
type input "THANH"
type input "0334400456"
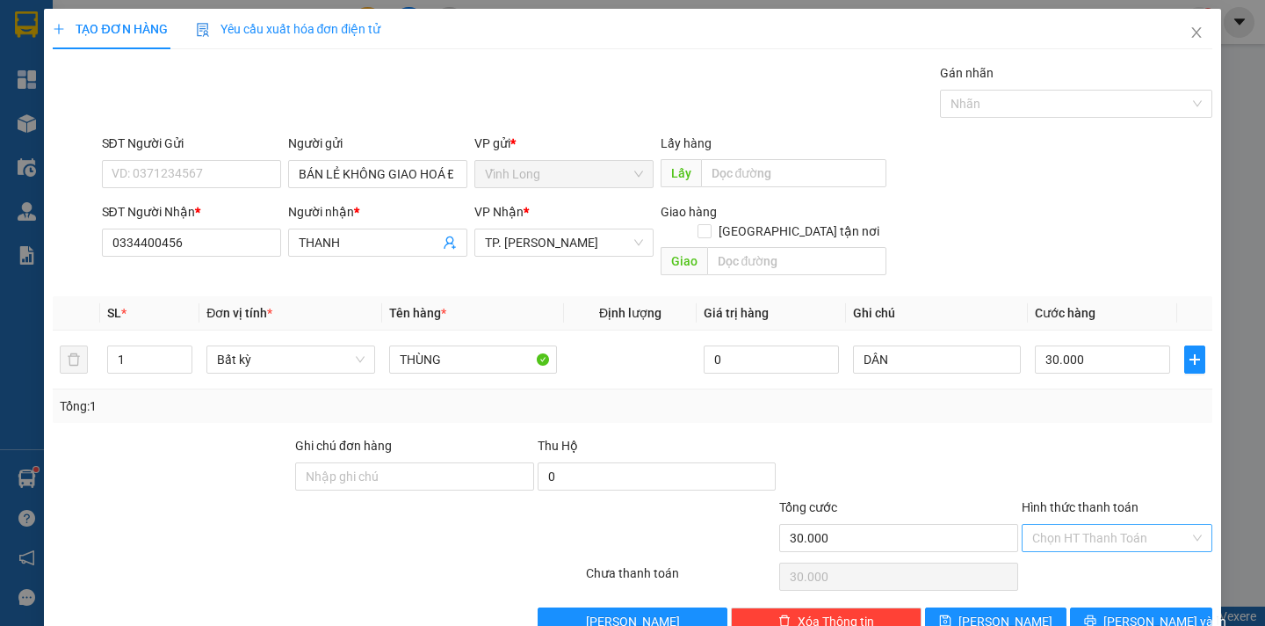
click at [1095, 525] on input "Hình thức thanh toán" at bounding box center [1110, 538] width 157 height 26
click at [1065, 561] on div "Tại văn phòng" at bounding box center [1104, 553] width 167 height 19
type input "0"
click at [1132, 611] on span "[PERSON_NAME] và In" at bounding box center [1164, 620] width 123 height 19
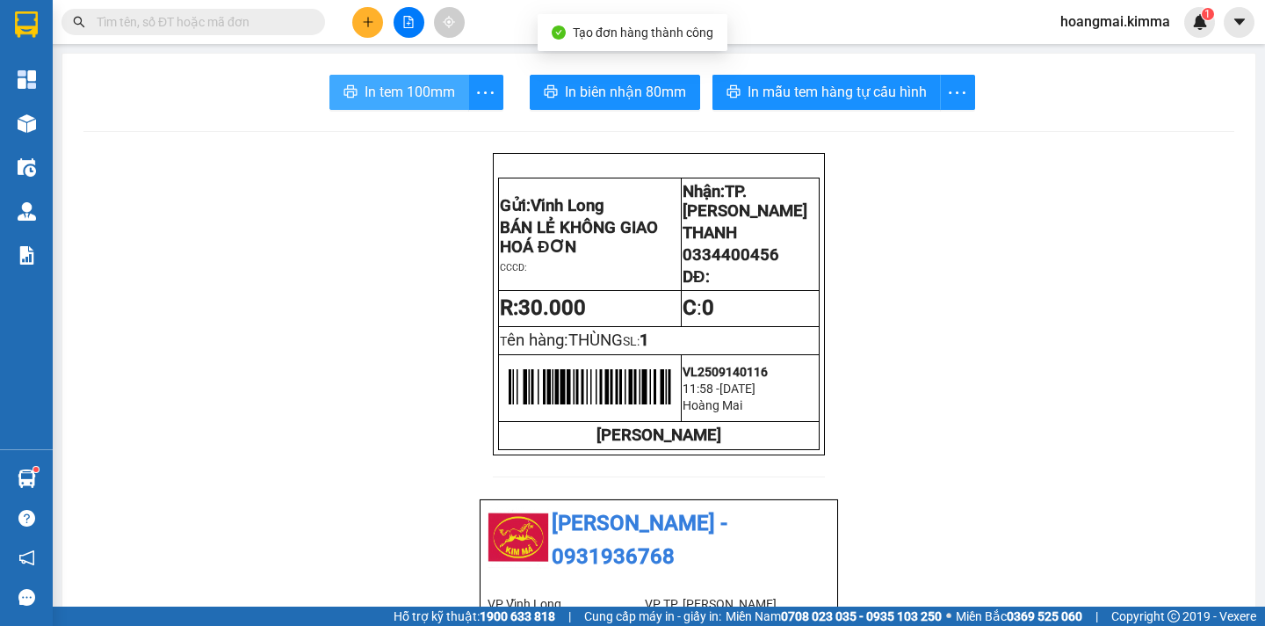
click at [382, 106] on button "In tem 100mm" at bounding box center [399, 92] width 140 height 35
